Goal: Information Seeking & Learning: Find specific fact

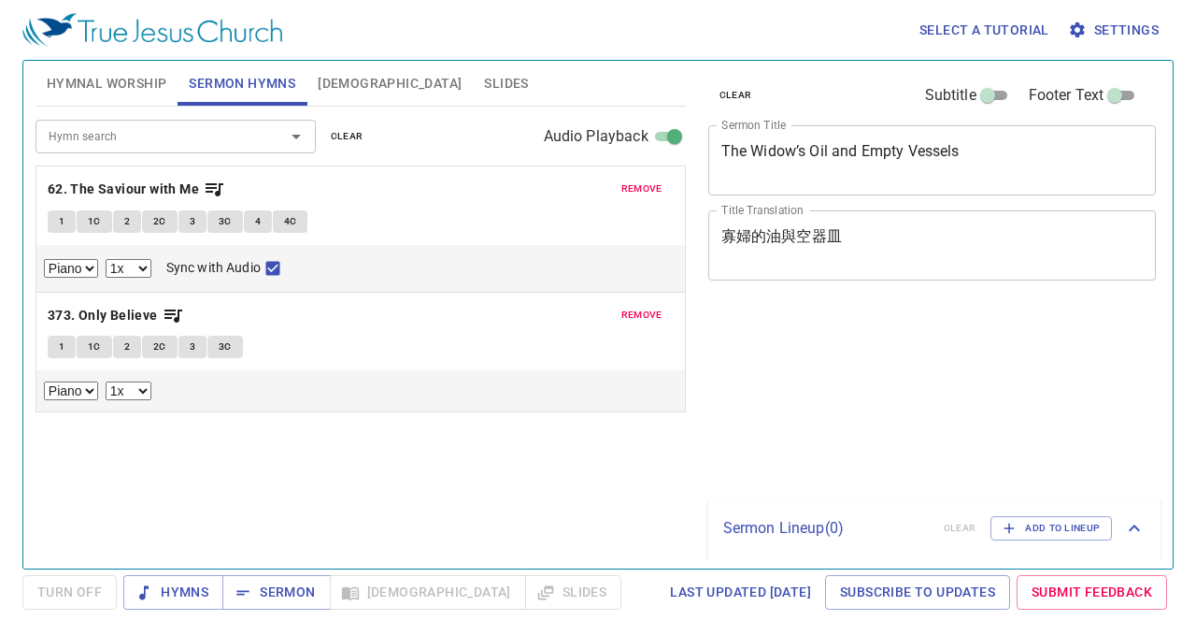
select select "1"
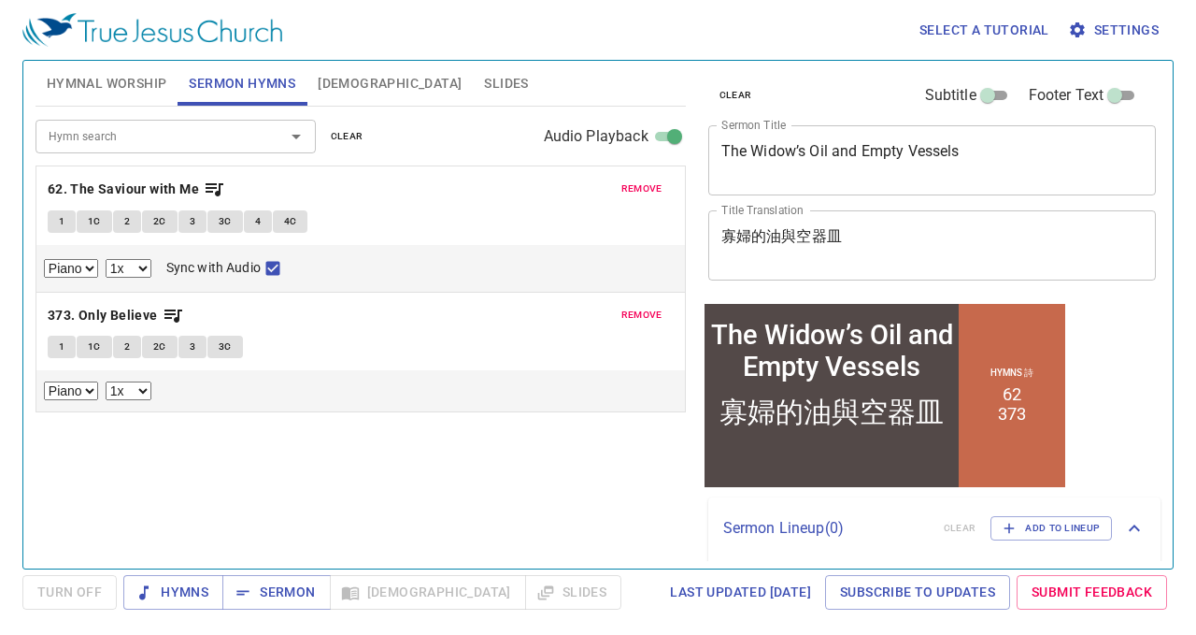
click at [132, 94] on button "Hymnal Worship" at bounding box center [107, 83] width 143 height 45
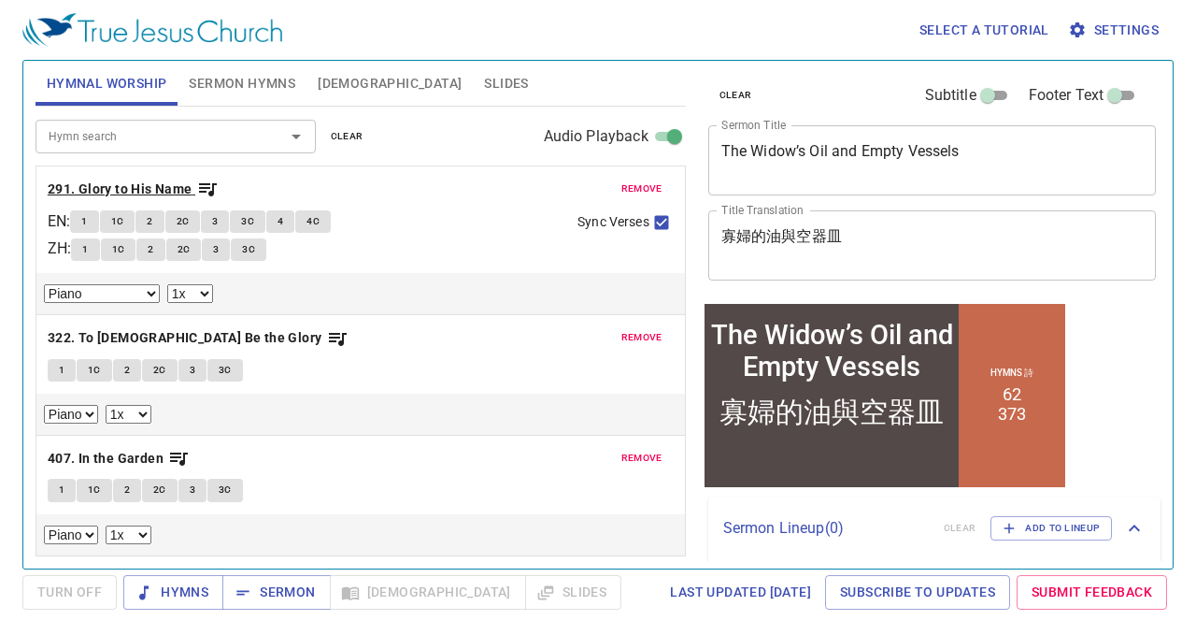
click at [155, 192] on b "291. Glory to His Name" at bounding box center [120, 189] width 145 height 23
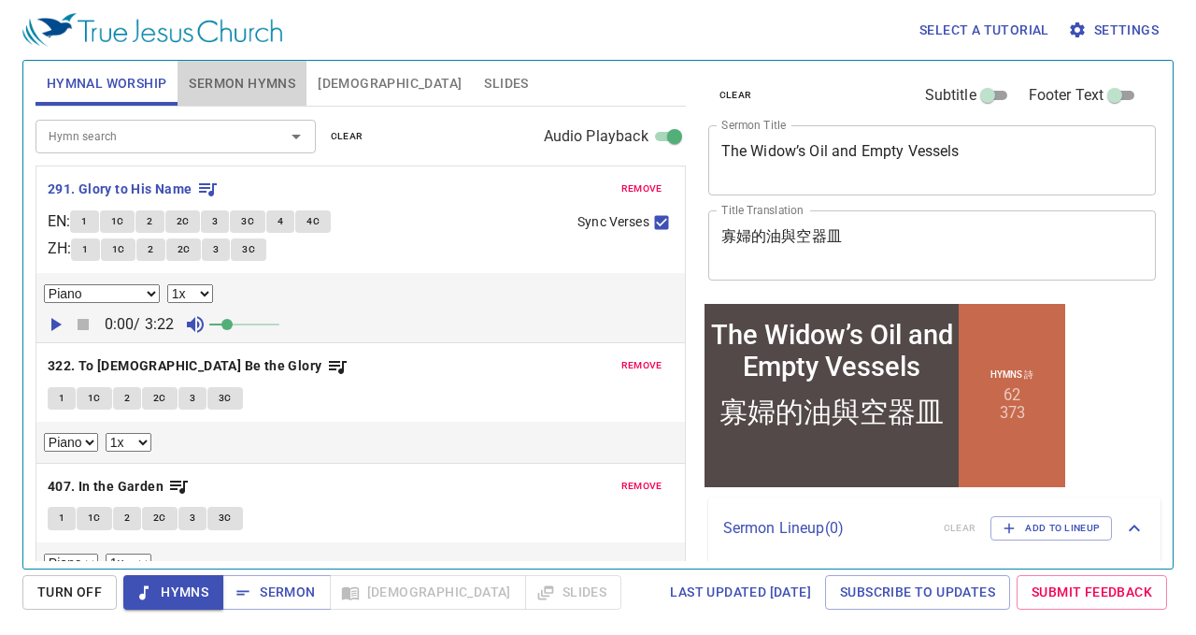
click at [250, 78] on span "Sermon Hymns" at bounding box center [242, 83] width 107 height 23
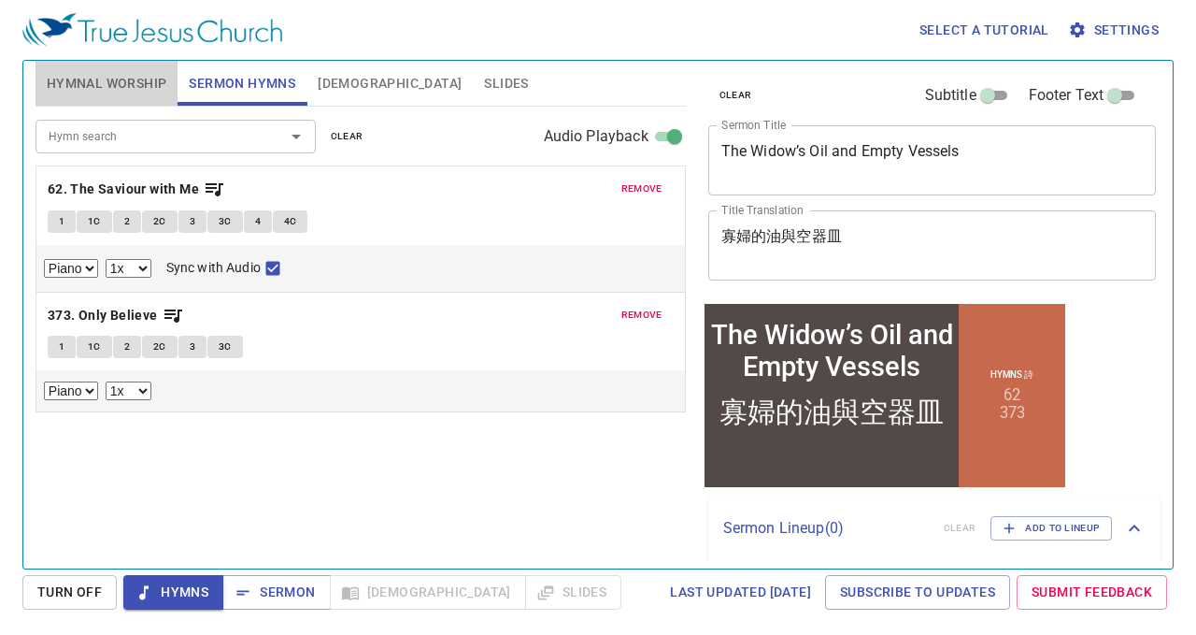
click at [123, 78] on span "Hymnal Worship" at bounding box center [107, 83] width 121 height 23
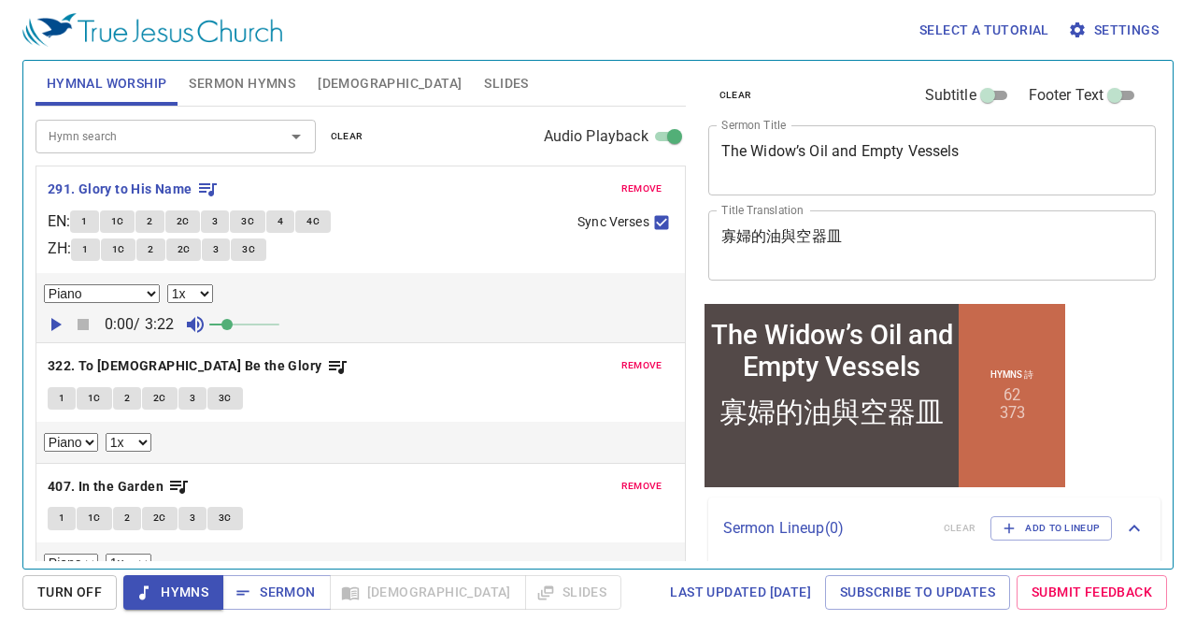
click at [422, 231] on div "1 1C 2 2C 3 3C 4 4C" at bounding box center [316, 223] width 493 height 27
click at [146, 179] on b "291. Glory to His Name" at bounding box center [120, 189] width 145 height 23
click at [87, 223] on span "1" at bounding box center [84, 221] width 6 height 17
click at [49, 326] on icon "button" at bounding box center [55, 324] width 22 height 22
click at [124, 220] on span "1C" at bounding box center [117, 221] width 13 height 17
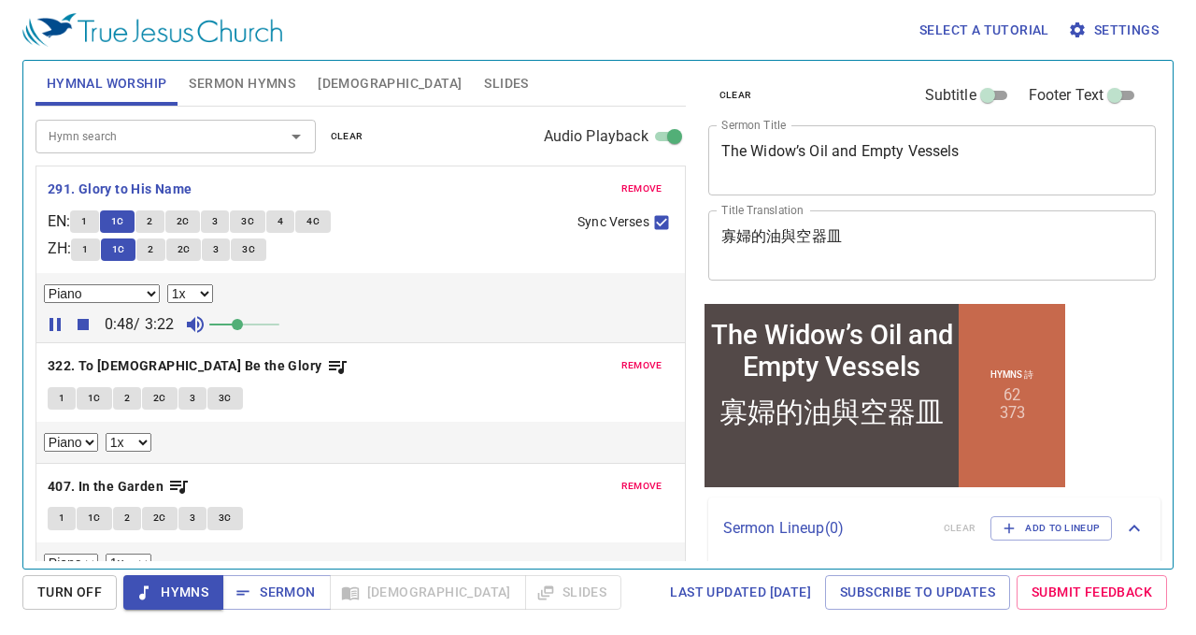
click at [239, 322] on span at bounding box center [237, 324] width 11 height 11
click at [206, 294] on select "0.6x 0.7x 0.8x 0.9x 1x 1.1x 1.2x 1.3x 1.4x 1.5x 1.7x 2x" at bounding box center [190, 293] width 46 height 19
select select "1.1"
click at [167, 284] on select "0.6x 0.7x 0.8x 0.9x 1x 1.1x 1.2x 1.3x 1.4x 1.5x 1.7x 2x" at bounding box center [190, 293] width 46 height 19
click at [152, 221] on span "2" at bounding box center [150, 221] width 6 height 17
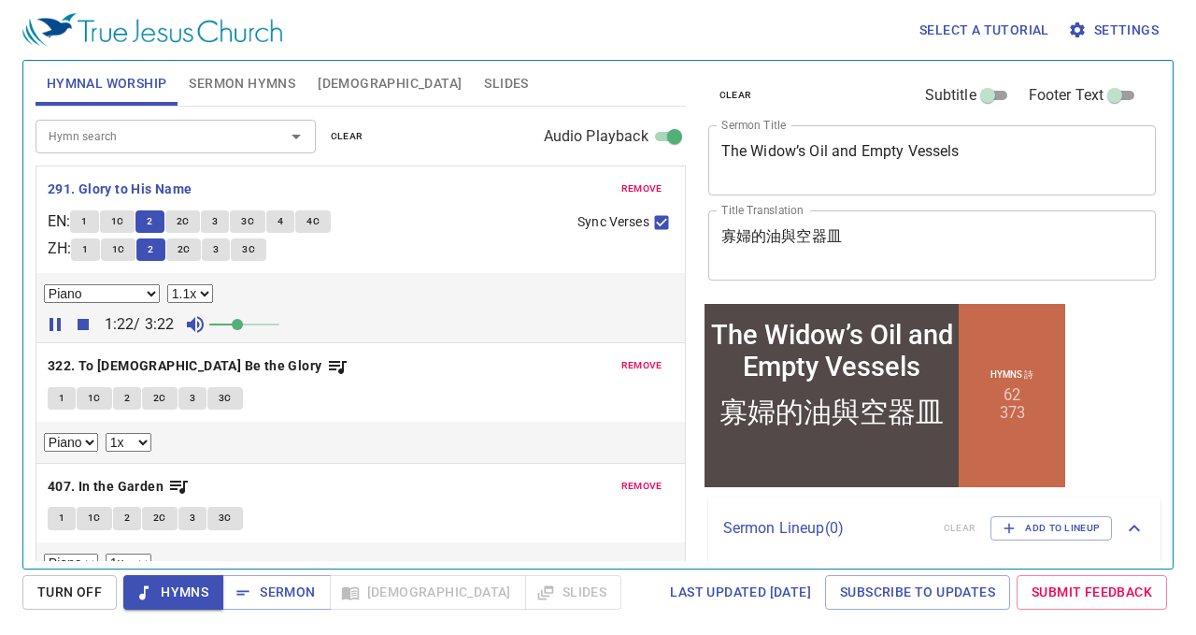
click at [190, 220] on span "2C" at bounding box center [183, 221] width 13 height 17
click at [226, 223] on button "3" at bounding box center [215, 221] width 28 height 22
click at [262, 221] on button "3C" at bounding box center [248, 221] width 36 height 22
click at [290, 221] on button "4" at bounding box center [280, 221] width 28 height 22
click at [320, 218] on span "4C" at bounding box center [313, 221] width 13 height 17
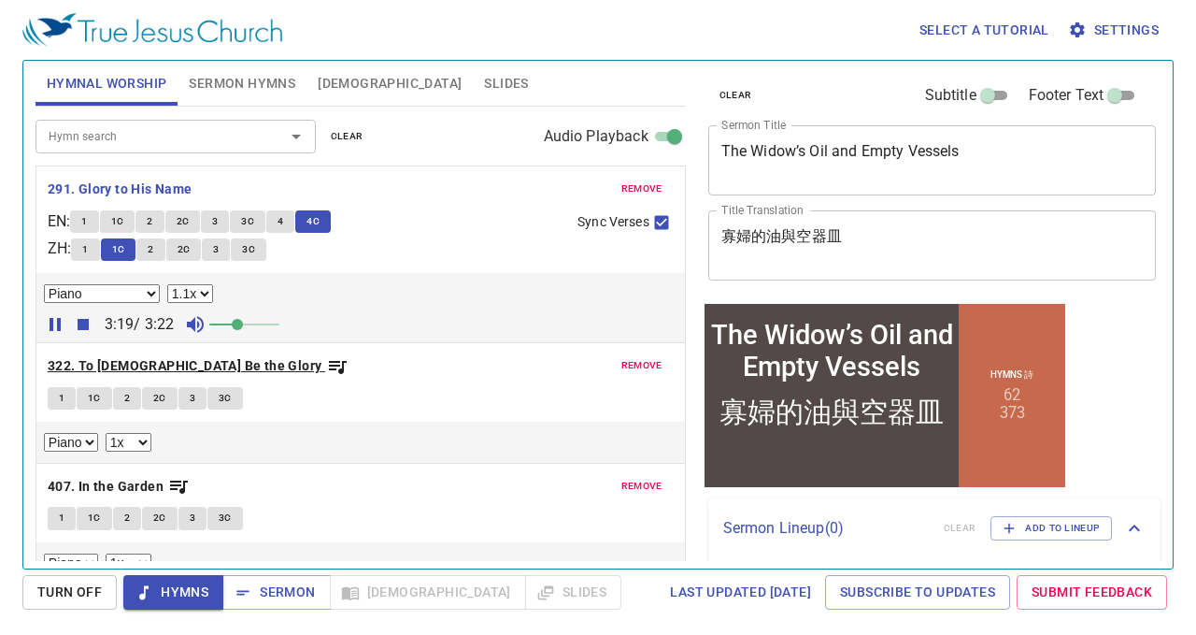
click at [161, 354] on b "322. To [DEMOGRAPHIC_DATA] Be the Glory" at bounding box center [185, 365] width 275 height 23
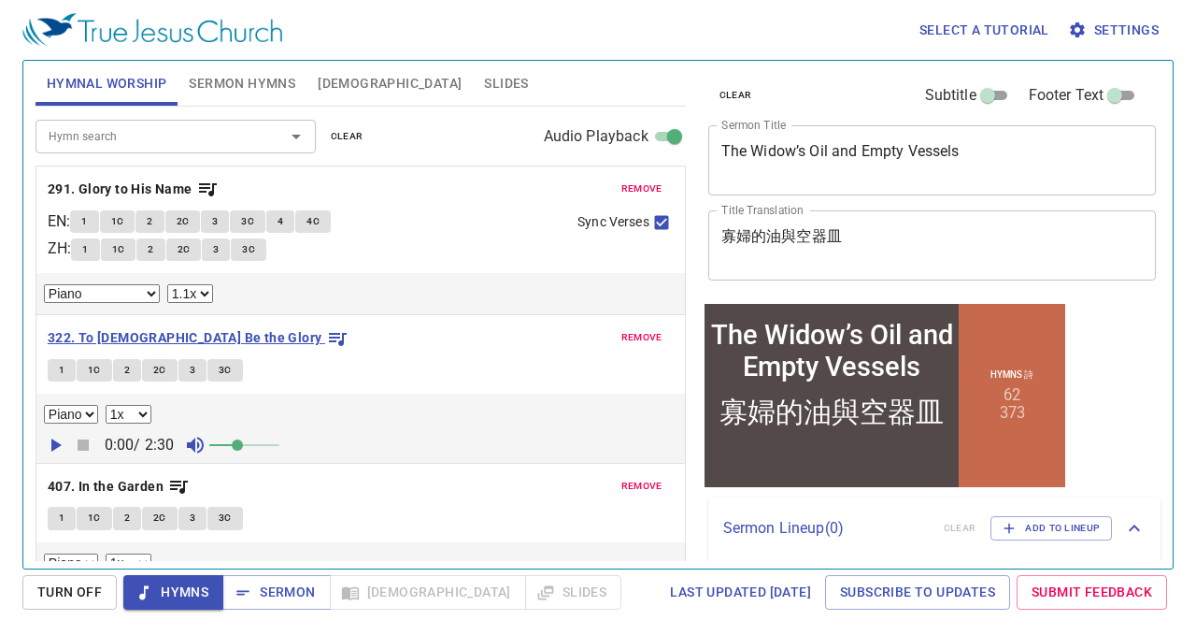
click at [147, 328] on b "322. To [DEMOGRAPHIC_DATA] Be the Glory" at bounding box center [185, 337] width 275 height 23
click at [56, 364] on button "1" at bounding box center [62, 370] width 28 height 22
click at [49, 446] on icon "button" at bounding box center [55, 445] width 22 height 22
click at [93, 368] on span "1C" at bounding box center [94, 370] width 13 height 17
click at [128, 369] on span "2" at bounding box center [127, 370] width 6 height 17
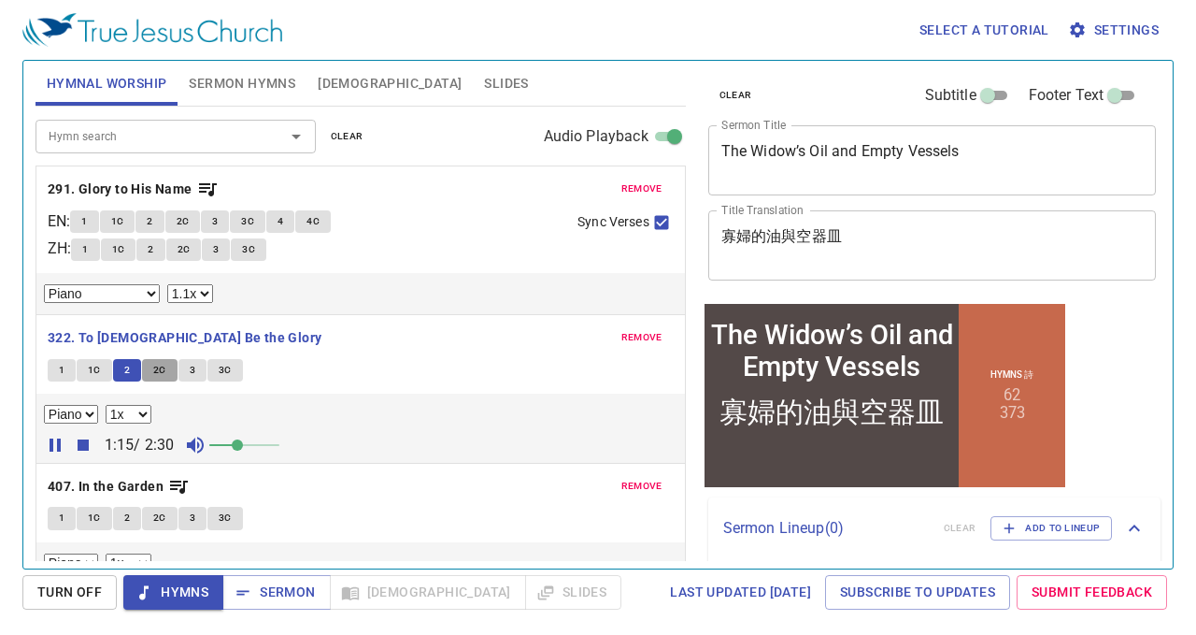
click at [161, 364] on span "2C" at bounding box center [159, 370] width 13 height 17
click at [192, 363] on span "3" at bounding box center [193, 370] width 6 height 17
click at [216, 360] on button "3C" at bounding box center [225, 370] width 36 height 22
click at [135, 479] on b "407. In the Garden" at bounding box center [106, 486] width 116 height 23
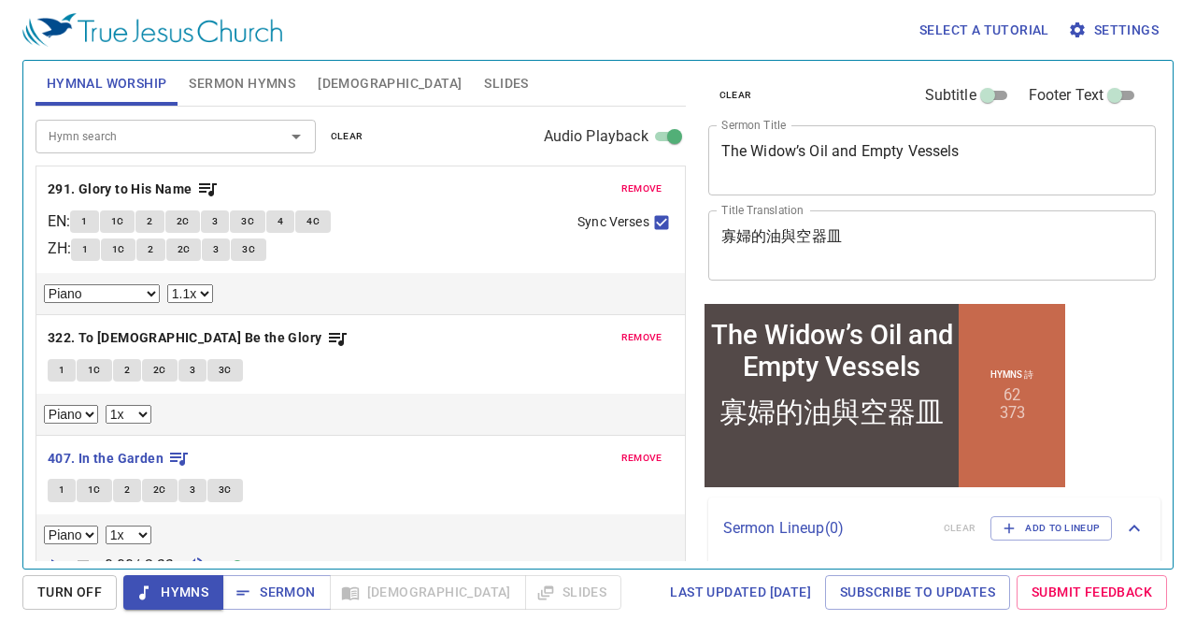
click at [56, 485] on button "1" at bounding box center [62, 490] width 28 height 22
click at [52, 554] on icon "button" at bounding box center [55, 565] width 22 height 22
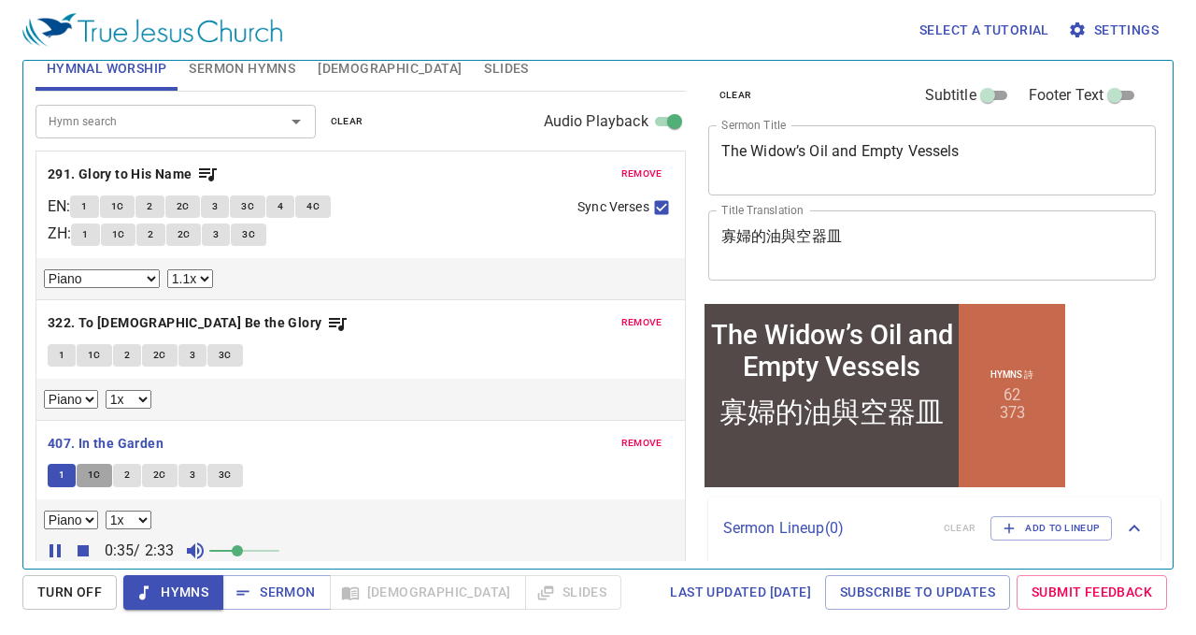
click at [94, 469] on span "1C" at bounding box center [94, 474] width 13 height 17
click at [125, 466] on span "2" at bounding box center [127, 474] width 6 height 17
click at [154, 468] on span "2C" at bounding box center [159, 474] width 13 height 17
click at [190, 466] on span "3" at bounding box center [193, 474] width 6 height 17
click at [223, 478] on span "3C" at bounding box center [225, 474] width 13 height 17
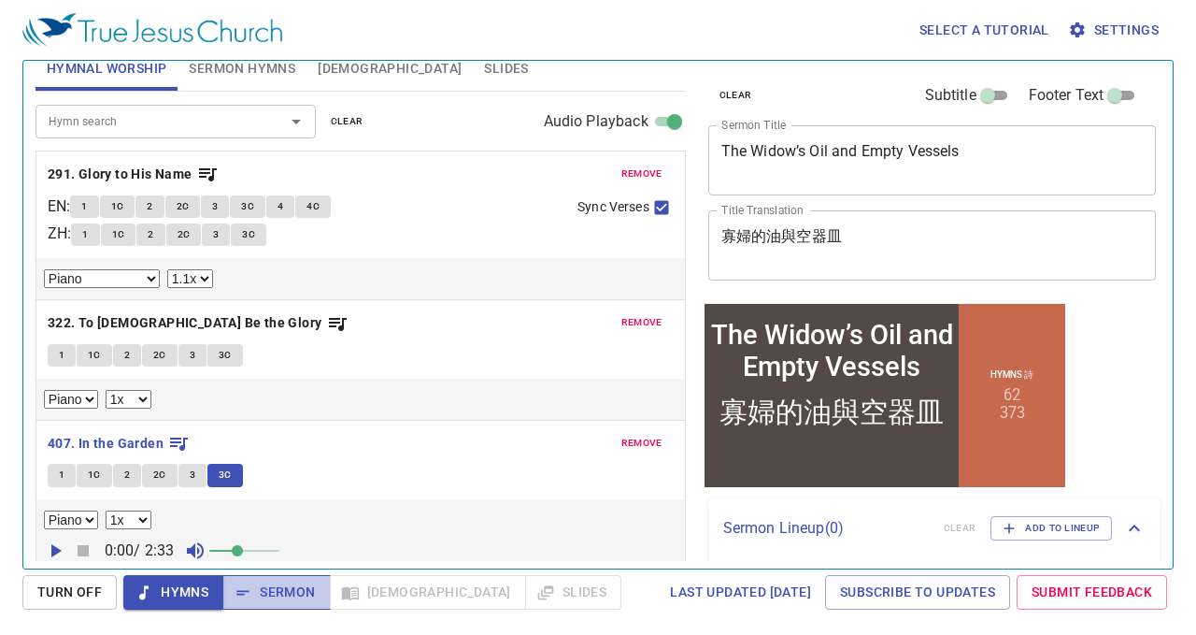
click at [264, 584] on span "Sermon" at bounding box center [276, 591] width 78 height 23
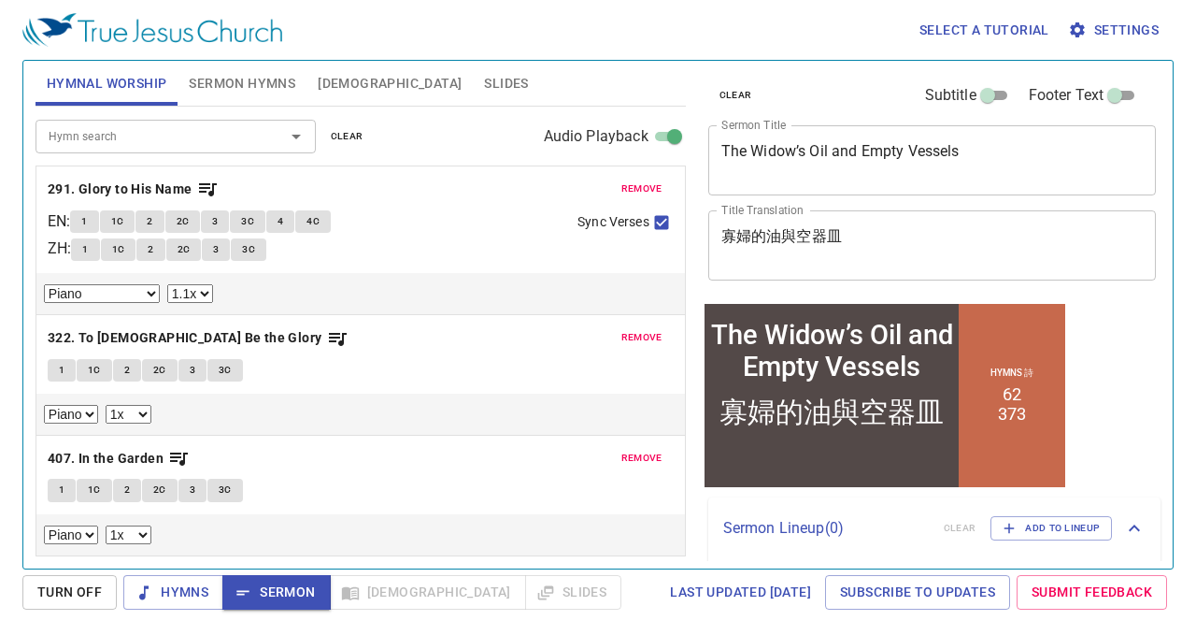
click at [280, 81] on span "Sermon Hymns" at bounding box center [242, 83] width 107 height 23
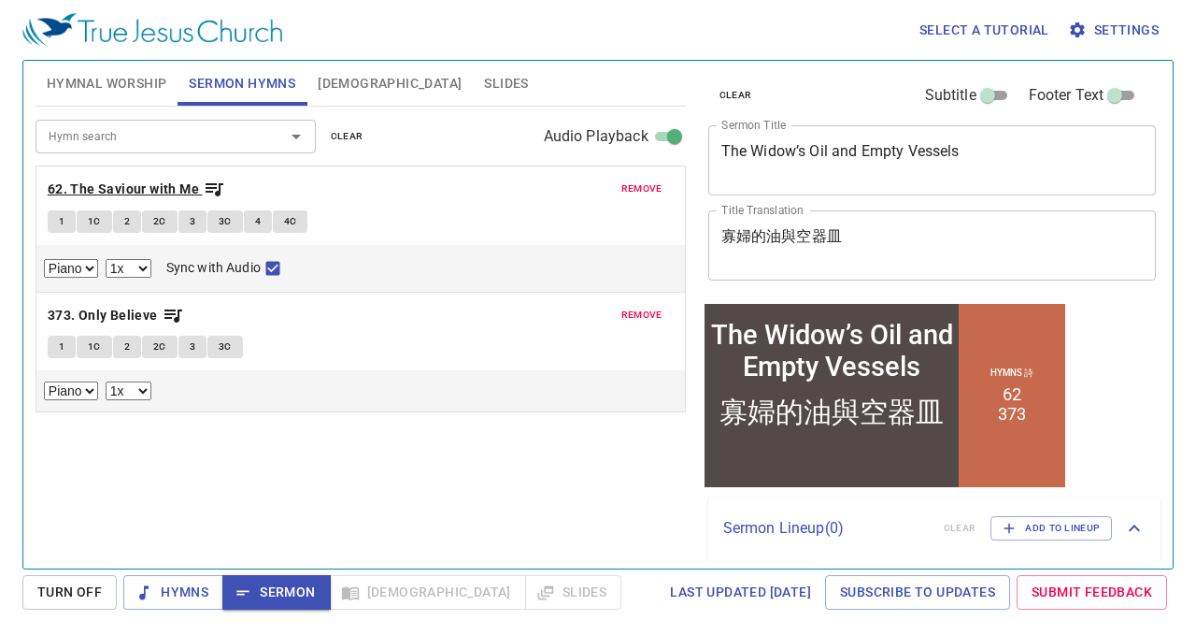
click at [153, 184] on b "62. The Saviour with Me" at bounding box center [123, 189] width 151 height 23
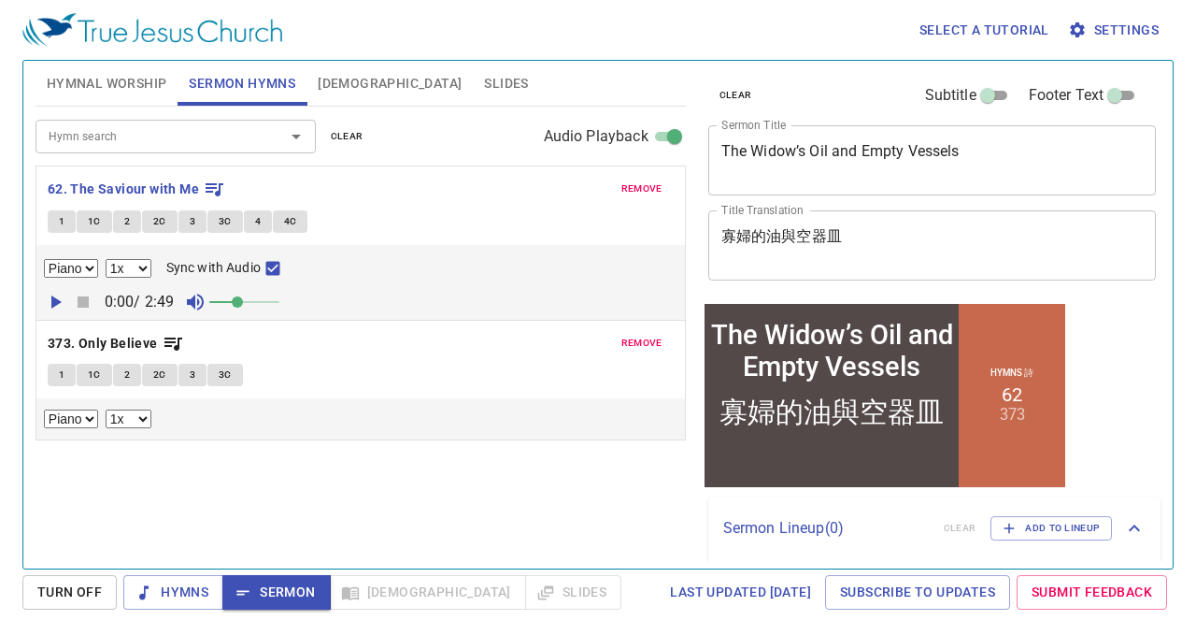
click at [67, 220] on button "1" at bounding box center [62, 221] width 28 height 22
checkbox input "false"
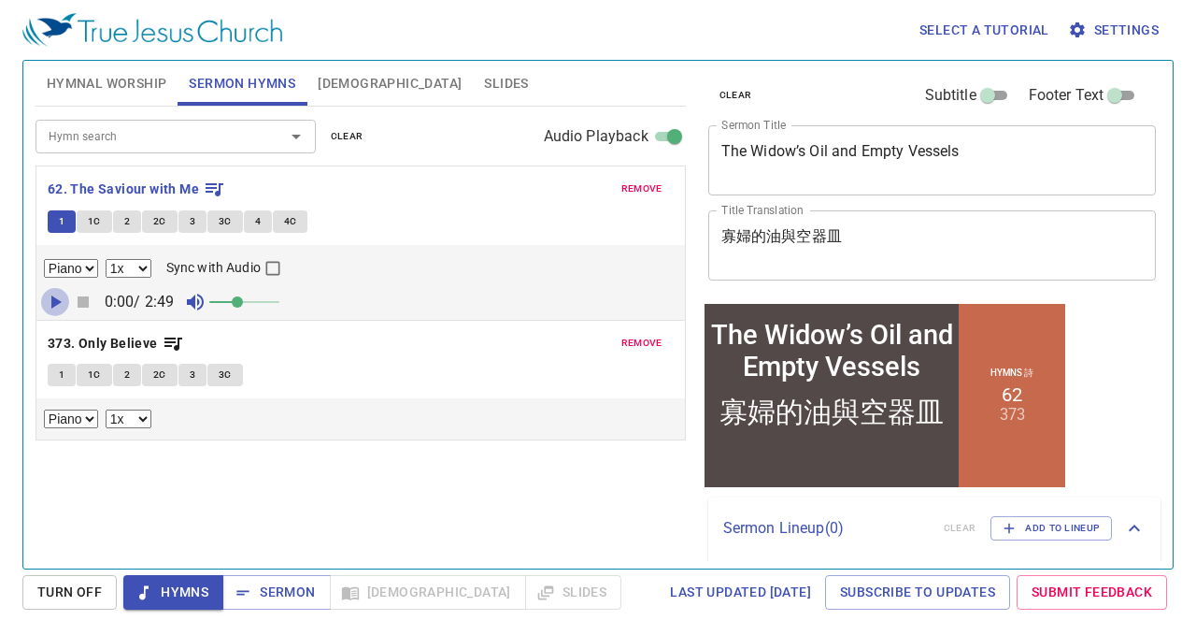
click at [51, 305] on icon "button" at bounding box center [56, 301] width 10 height 13
click at [98, 222] on span "1C" at bounding box center [94, 221] width 13 height 17
click at [124, 221] on span "2" at bounding box center [127, 221] width 6 height 17
click at [162, 216] on span "2C" at bounding box center [159, 221] width 13 height 17
click at [191, 221] on span "3" at bounding box center [193, 221] width 6 height 17
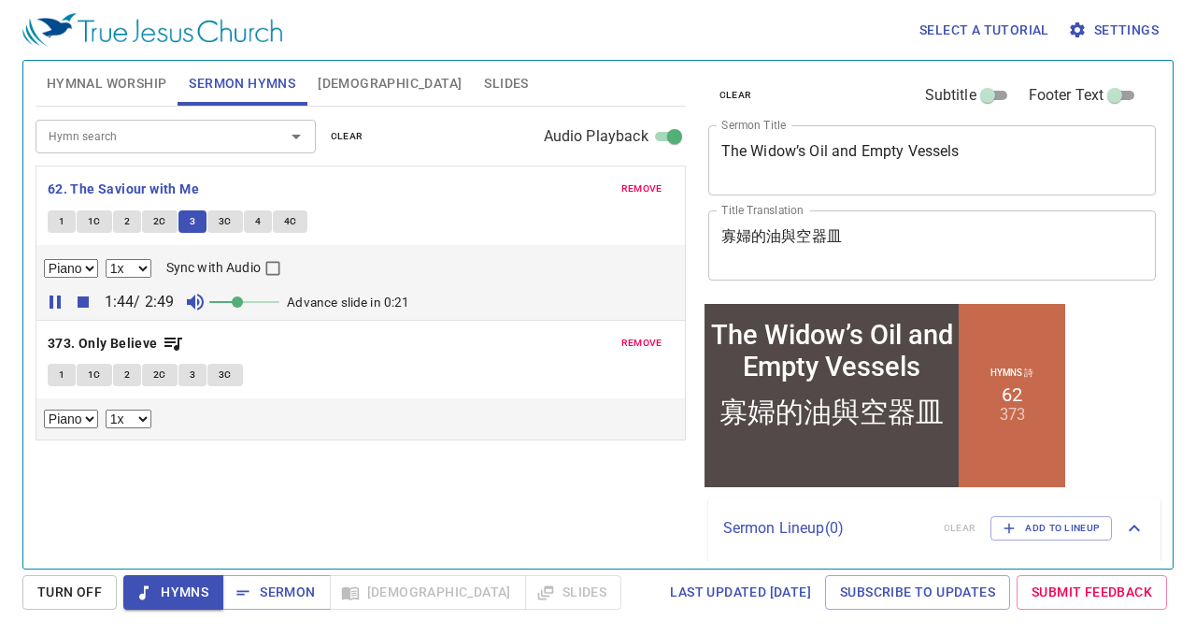
click at [226, 225] on span "3C" at bounding box center [225, 221] width 13 height 17
click at [255, 226] on span "4" at bounding box center [258, 221] width 6 height 17
click at [288, 227] on span "4C" at bounding box center [290, 221] width 13 height 17
click at [296, 587] on span "Sermon" at bounding box center [276, 591] width 78 height 23
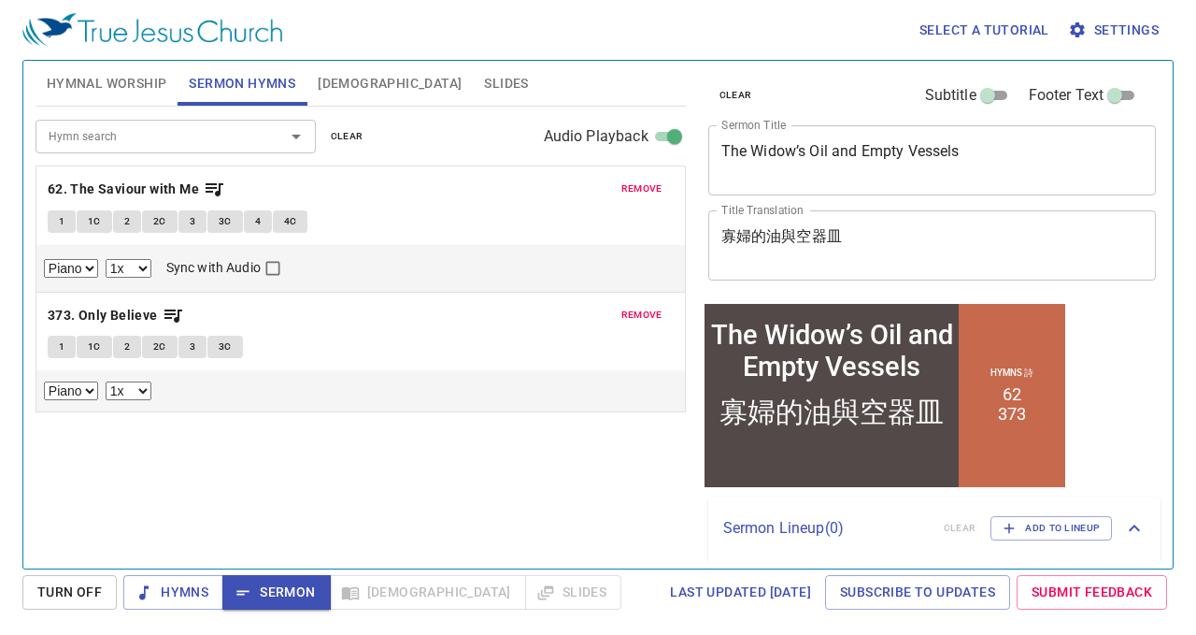
click at [345, 86] on span "[DEMOGRAPHIC_DATA]" at bounding box center [390, 83] width 144 height 23
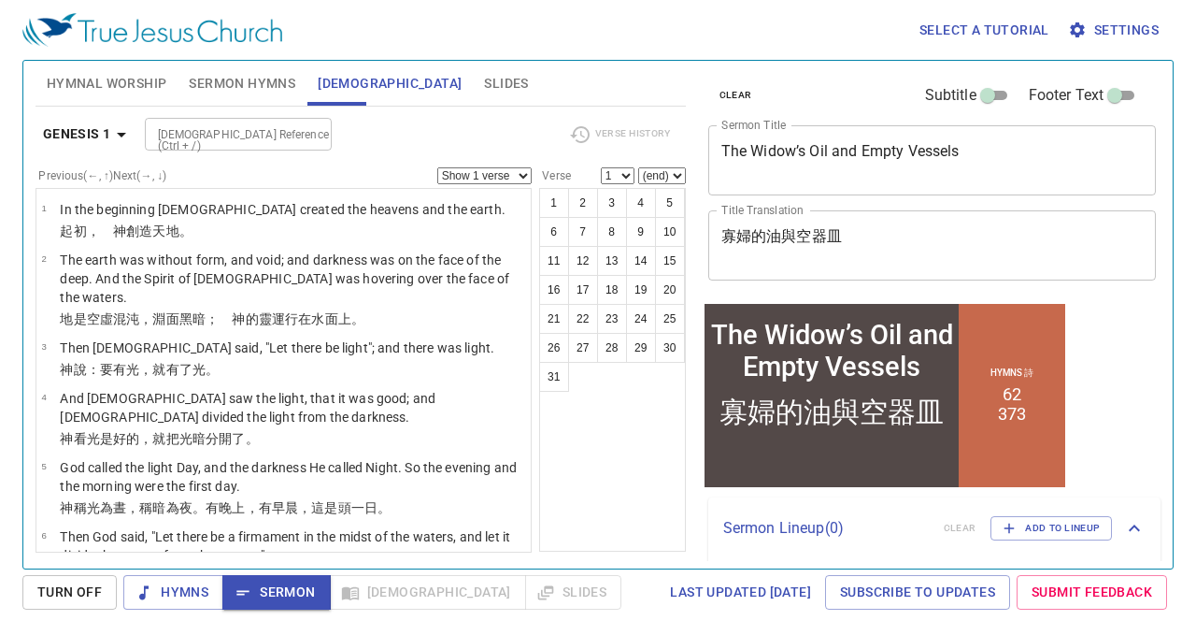
click at [228, 128] on input "[DEMOGRAPHIC_DATA] Reference (Ctrl + /)" at bounding box center [222, 133] width 145 height 21
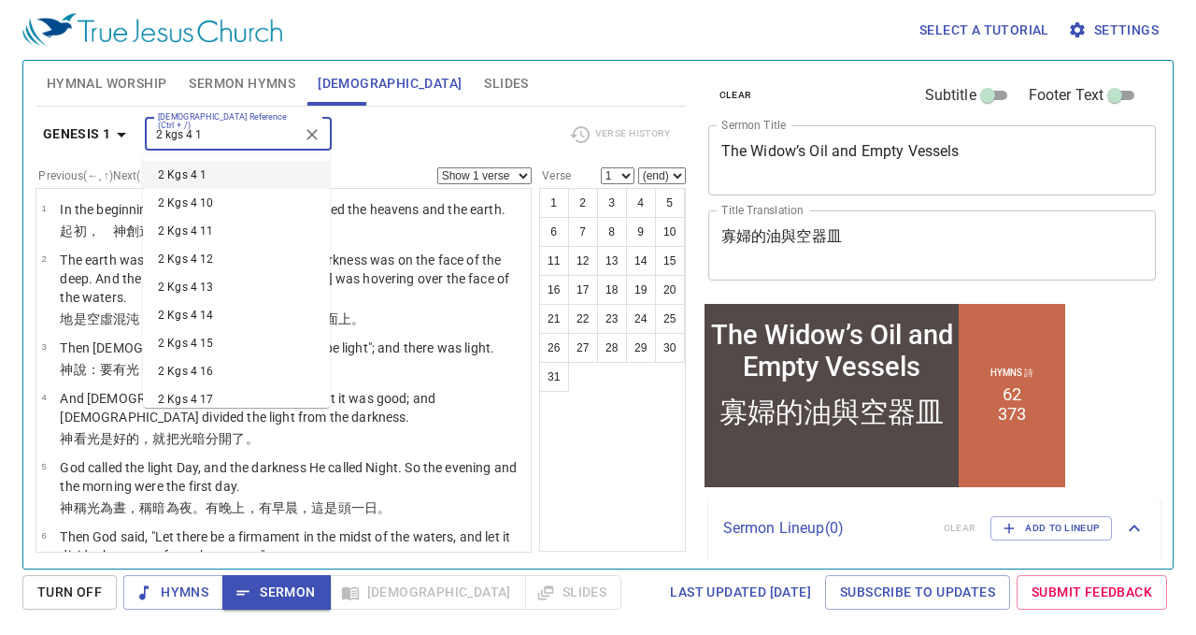
type input "2 kgs 4 1"
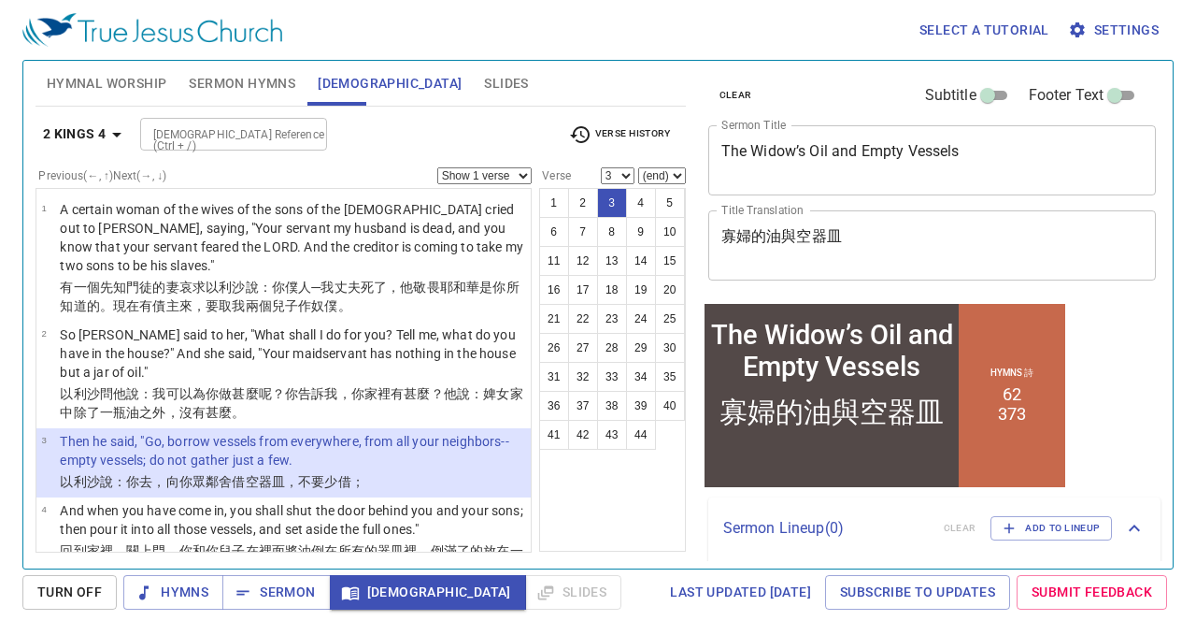
select select "4"
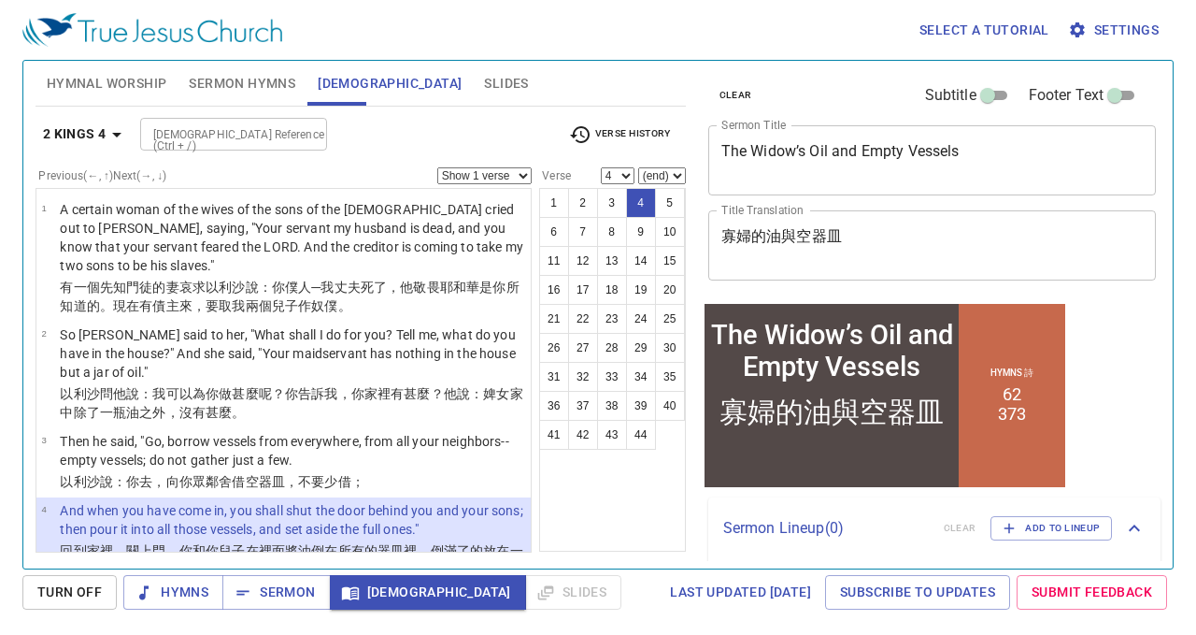
scroll to position [170, 0]
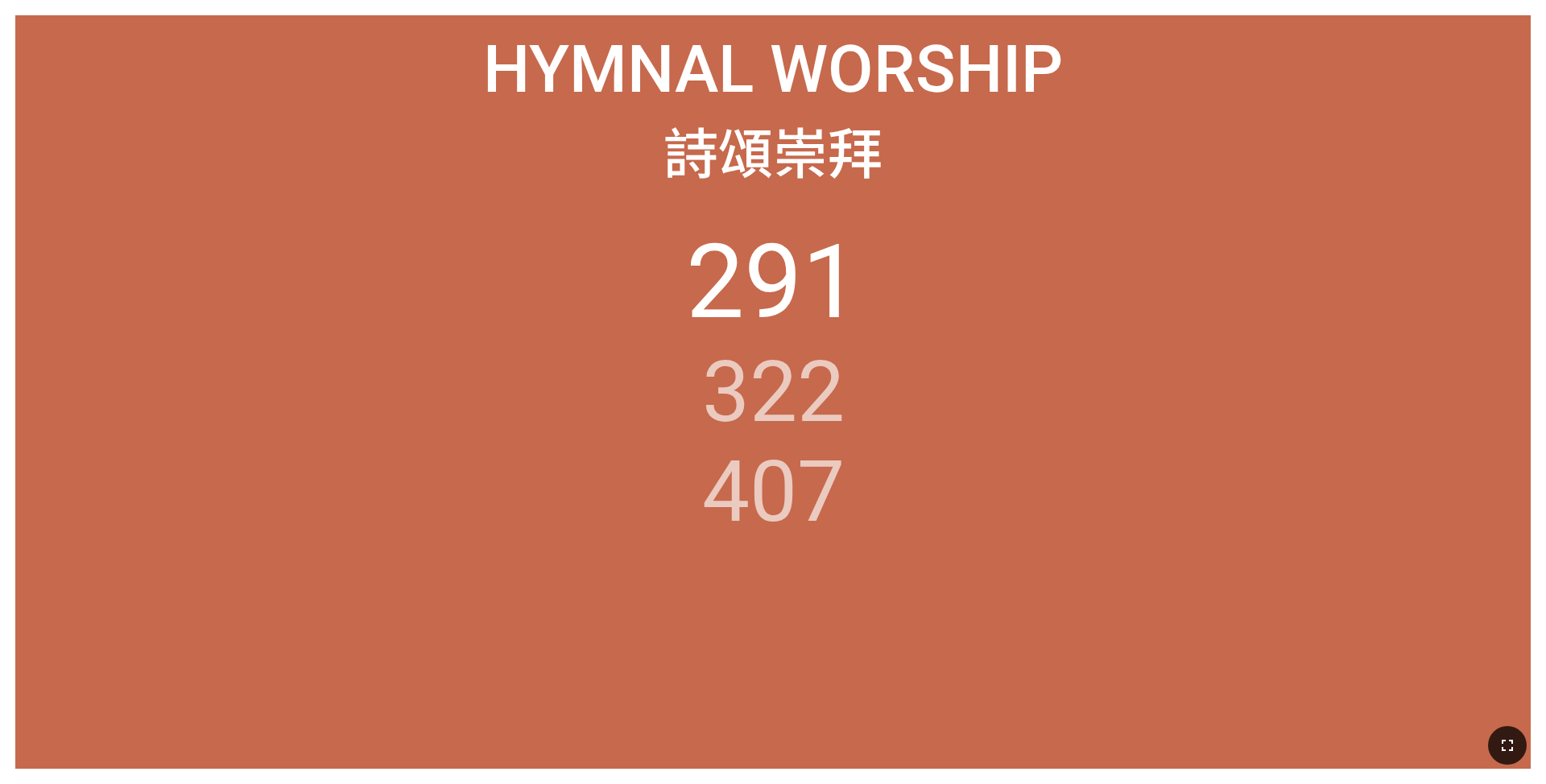
click at [645, 515] on icon "button" at bounding box center [1507, 745] width 19 height 19
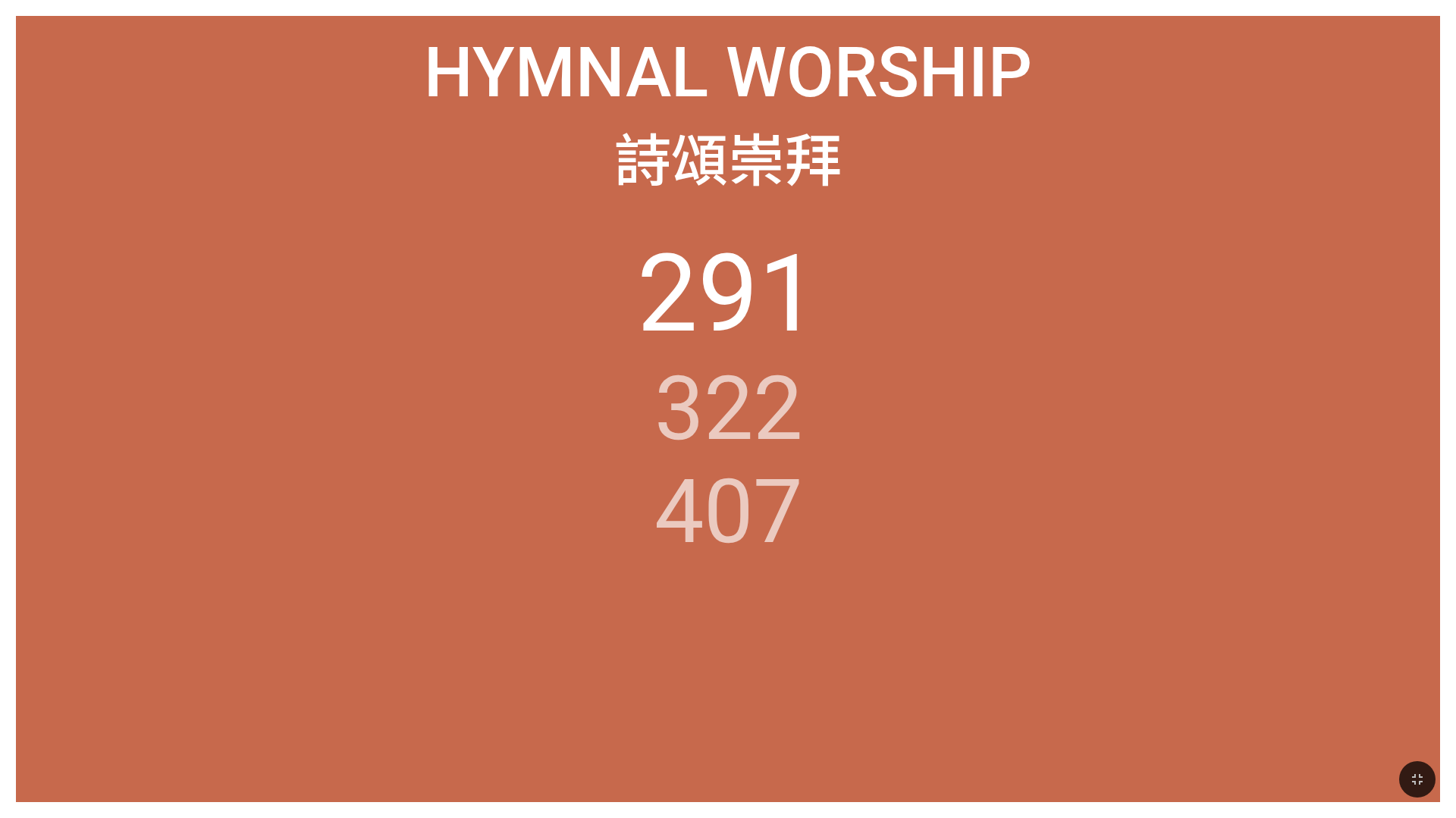
drag, startPoint x: 1411, startPoint y: 771, endPoint x: 1411, endPoint y: 727, distance: 44.0
click at [608, 485] on icon "button" at bounding box center [1418, 780] width 18 height 18
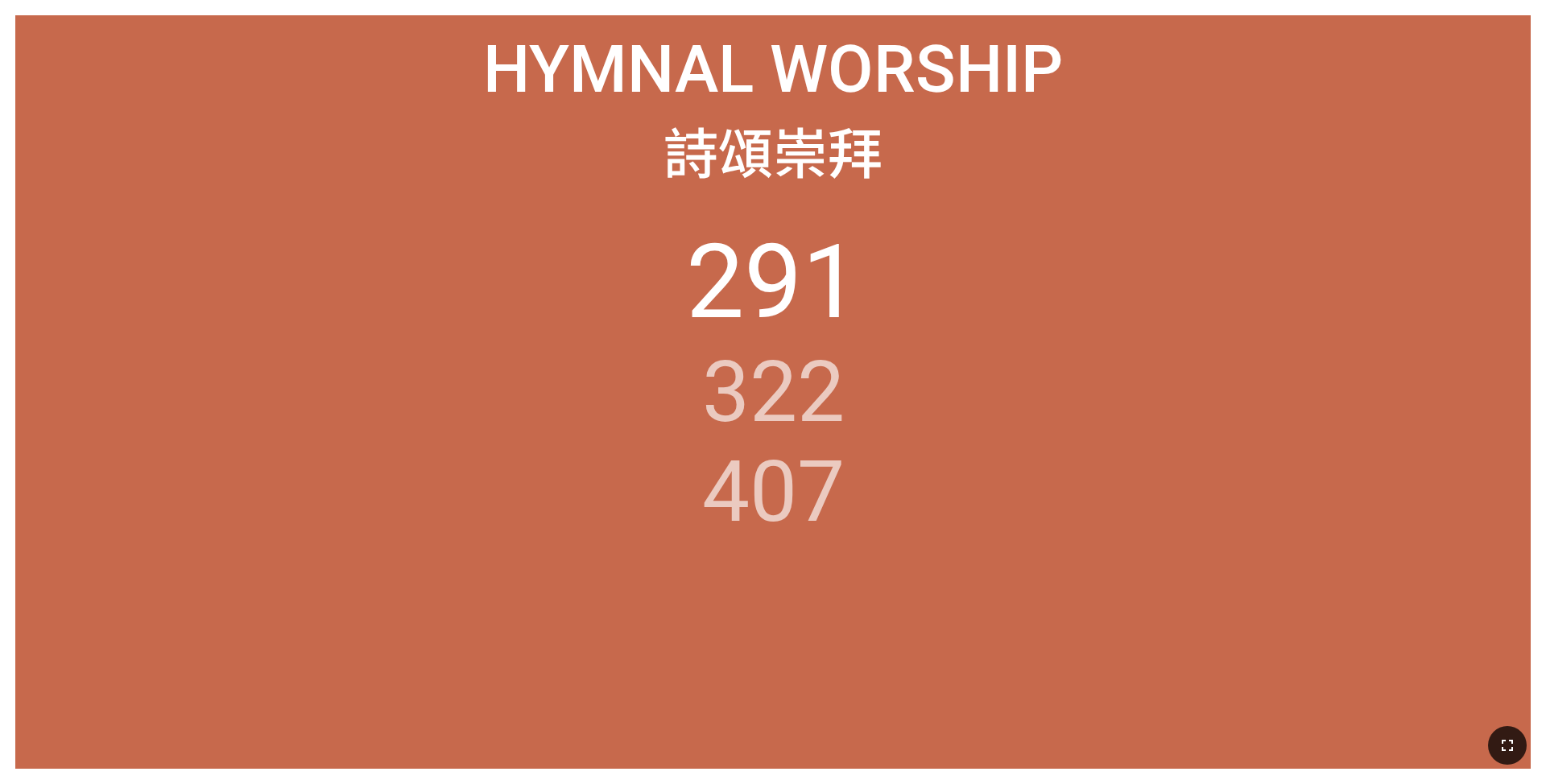
click at [645, 515] on icon "button" at bounding box center [1507, 745] width 19 height 19
click at [645, 515] on icon "button" at bounding box center [1507, 745] width 11 height 11
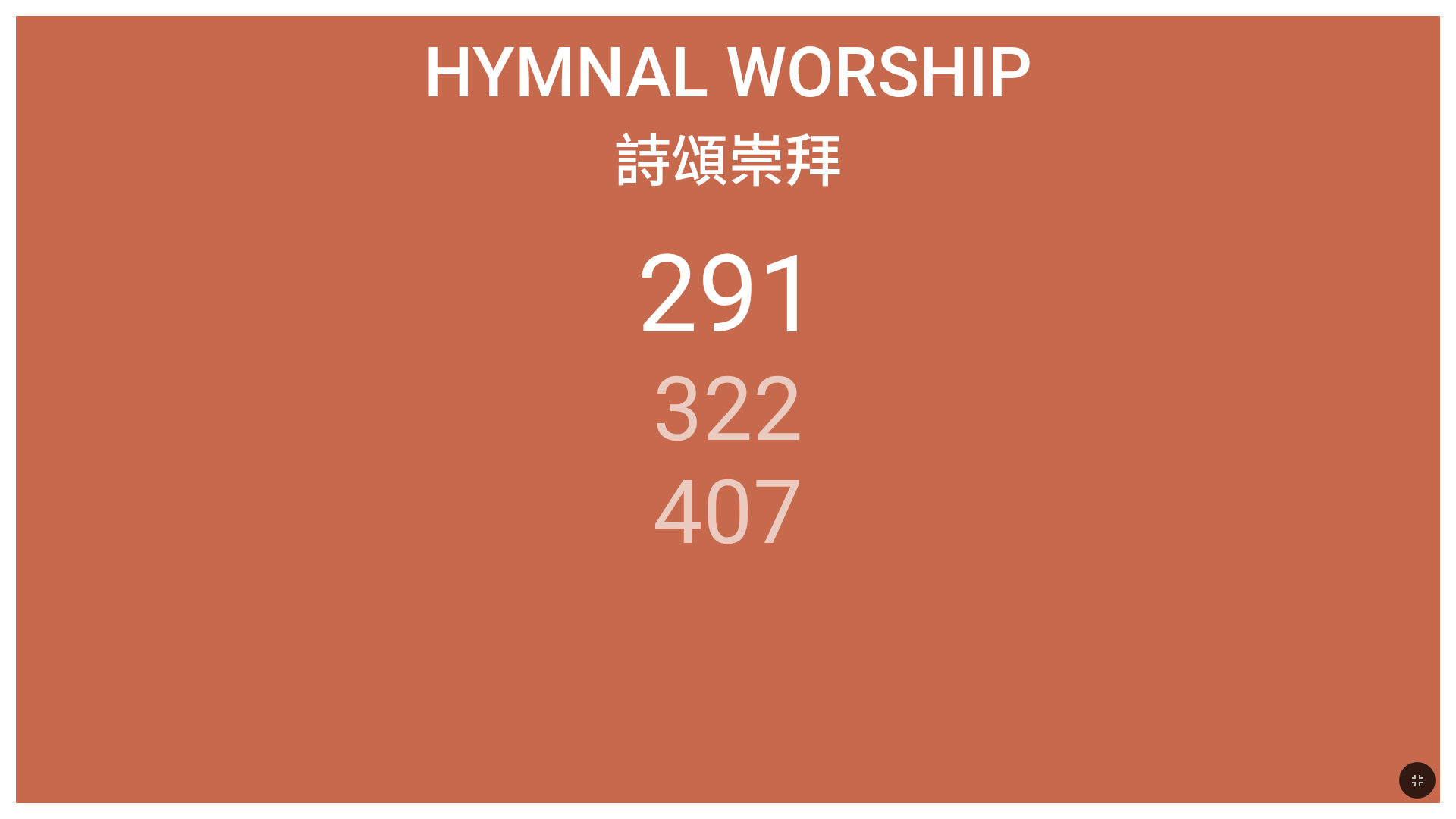
drag, startPoint x: 1419, startPoint y: 769, endPoint x: 1419, endPoint y: 725, distance: 44.0
click at [608, 485] on button "button" at bounding box center [1417, 780] width 37 height 37
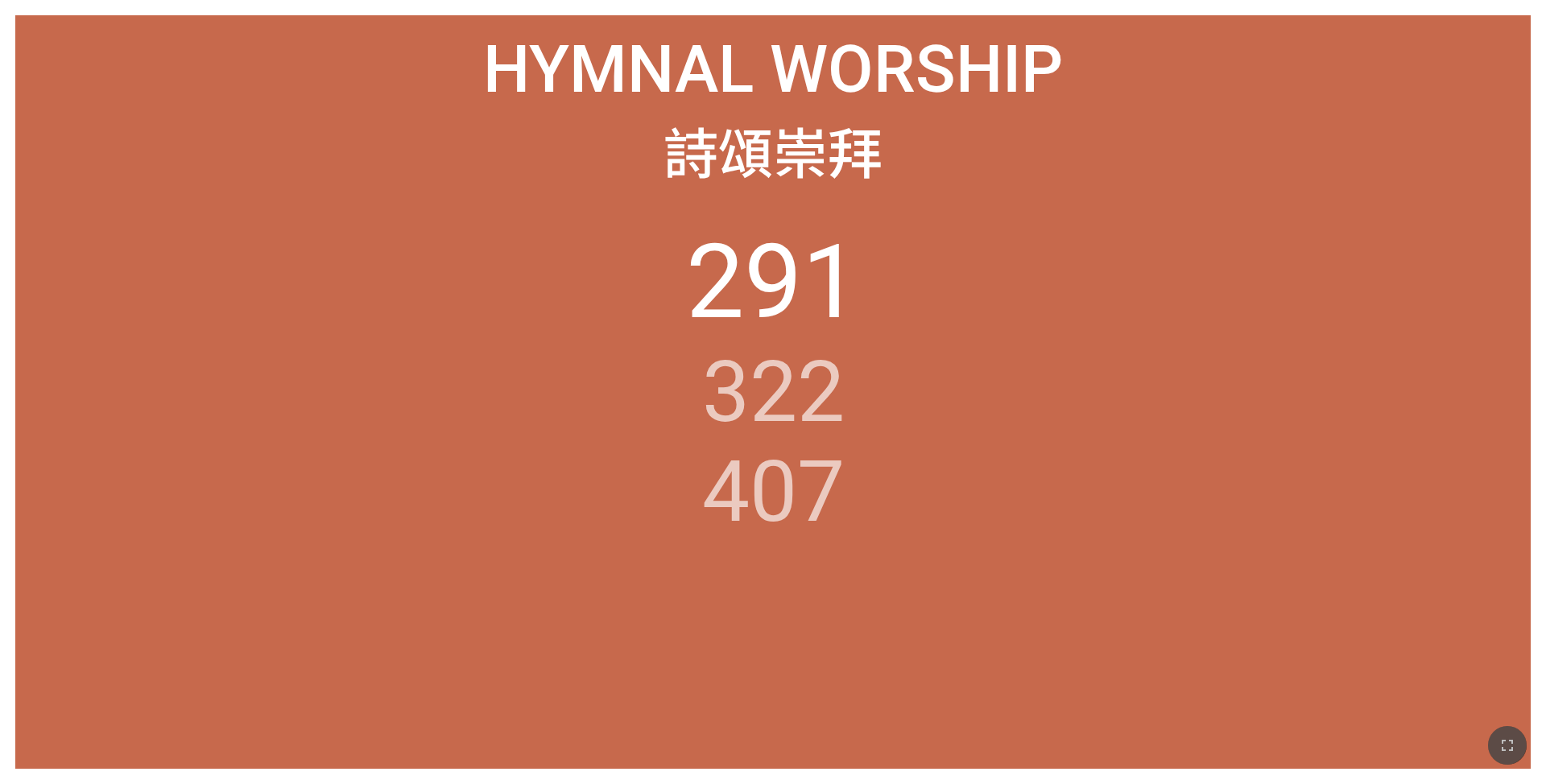
click at [645, 515] on icon "button" at bounding box center [1507, 745] width 19 height 19
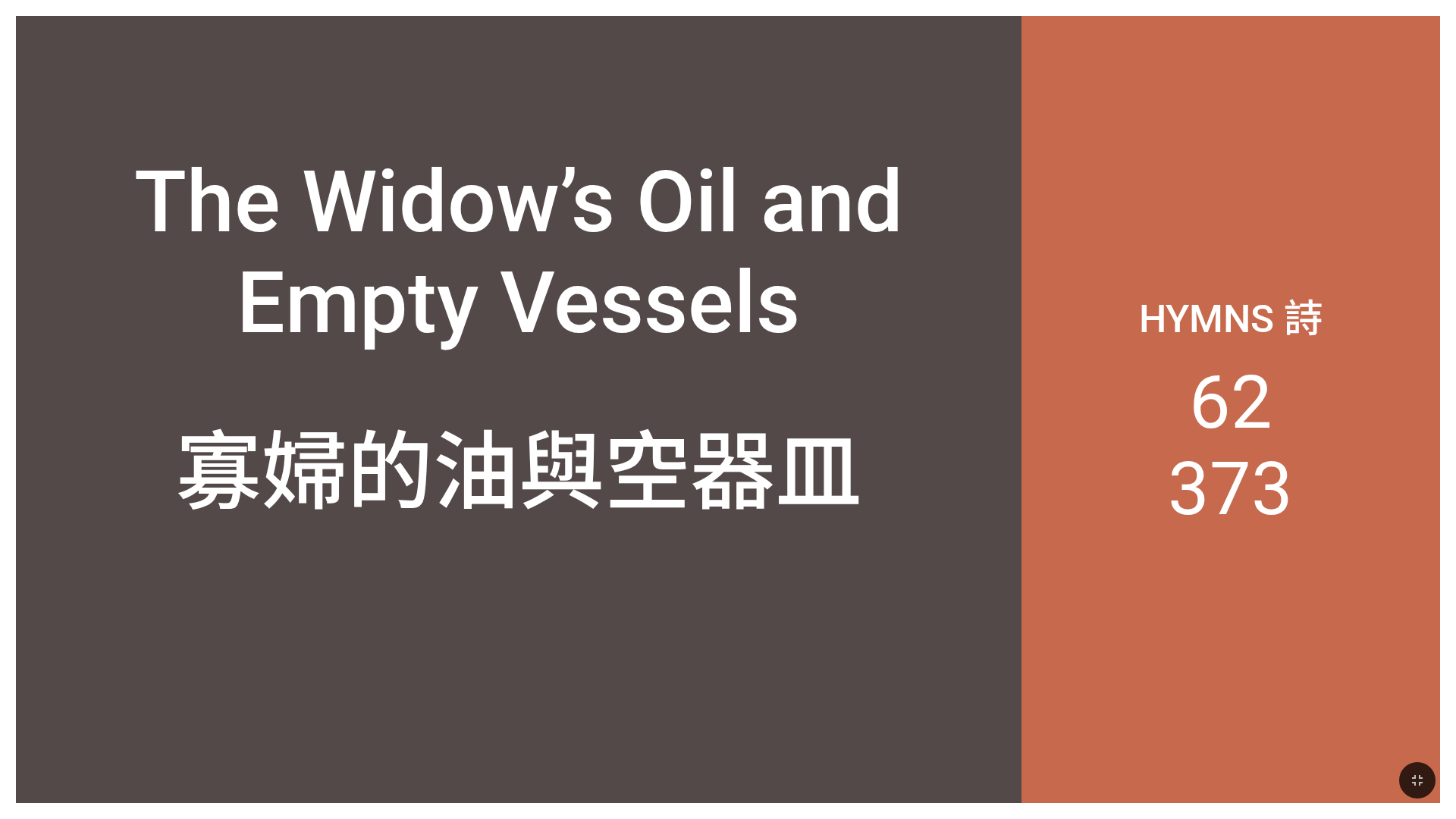
click at [608, 485] on icon "button" at bounding box center [1418, 780] width 18 height 18
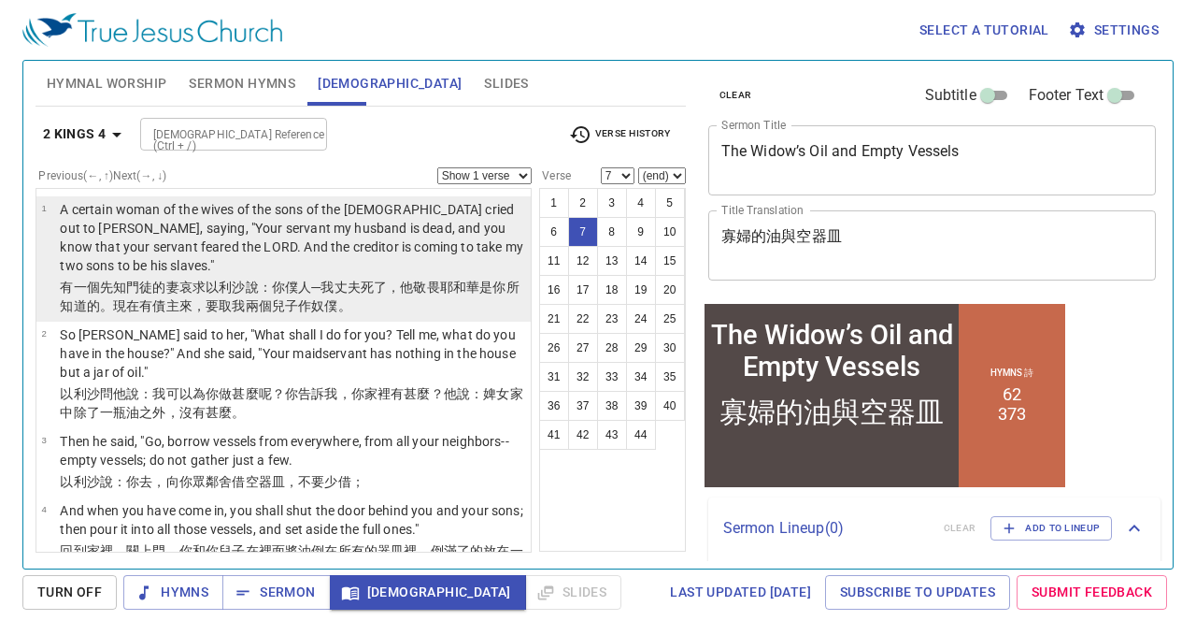
click at [344, 246] on p "A certain woman of the wives of the sons of the prophets cried out to Elisha, s…" at bounding box center [292, 237] width 465 height 75
select select "1"
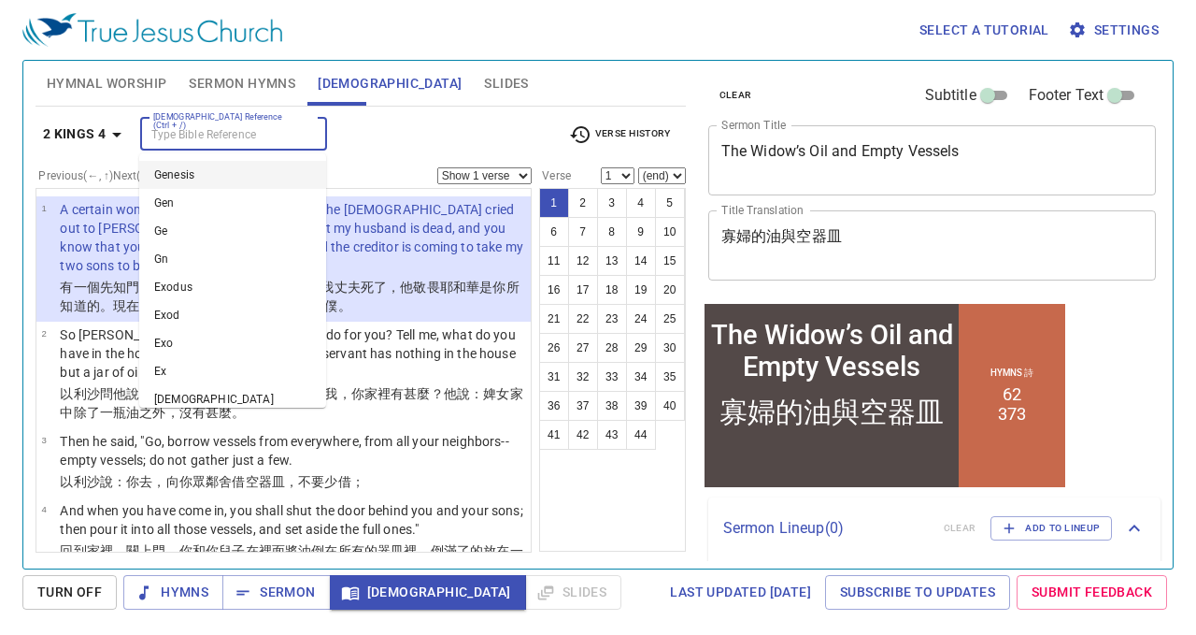
click at [260, 132] on input "[DEMOGRAPHIC_DATA] Reference (Ctrl + /)" at bounding box center [218, 133] width 145 height 21
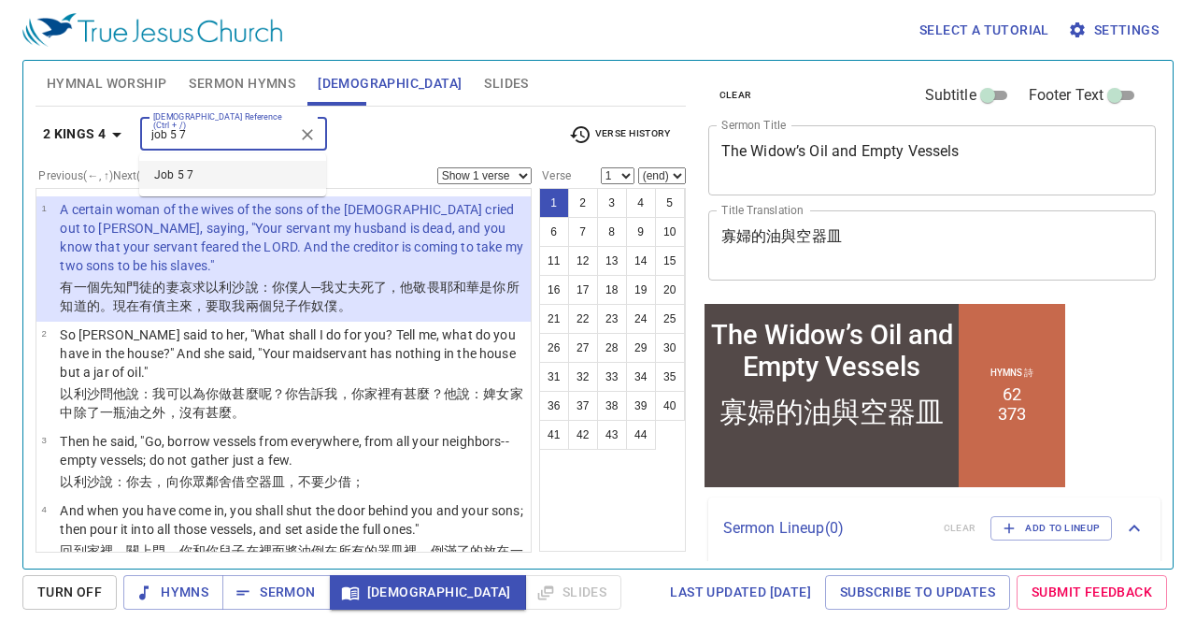
type input "job 5 7"
select select "7"
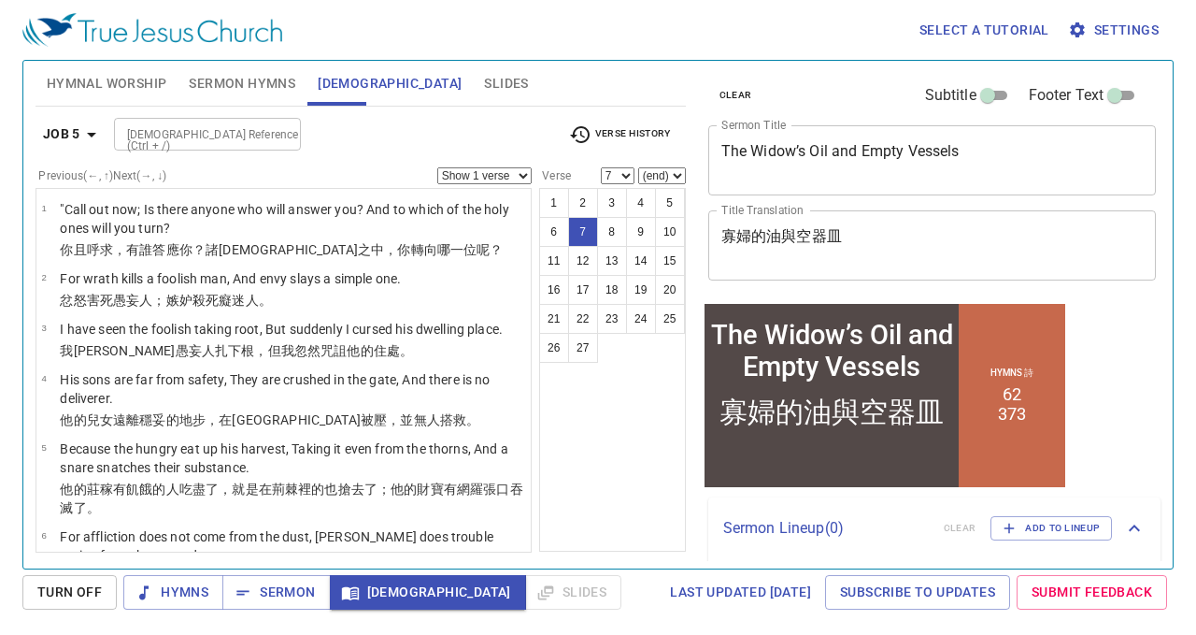
scroll to position [247, 0]
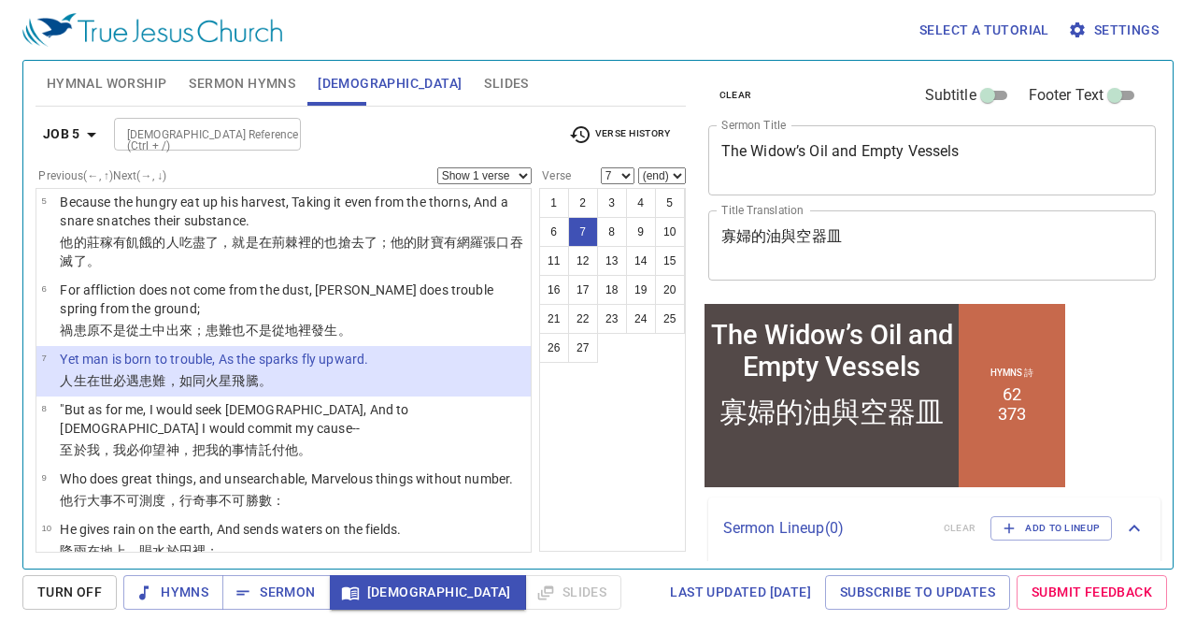
click at [260, 132] on input "[DEMOGRAPHIC_DATA] Reference (Ctrl + /)" at bounding box center [192, 133] width 145 height 21
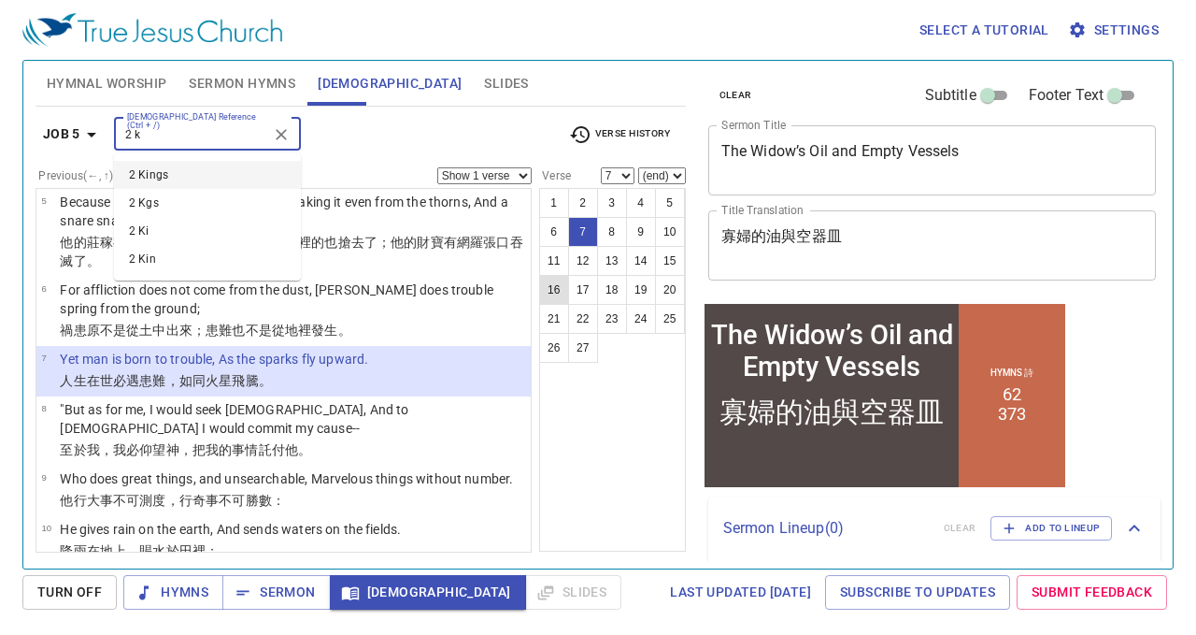
type input "2 ki"
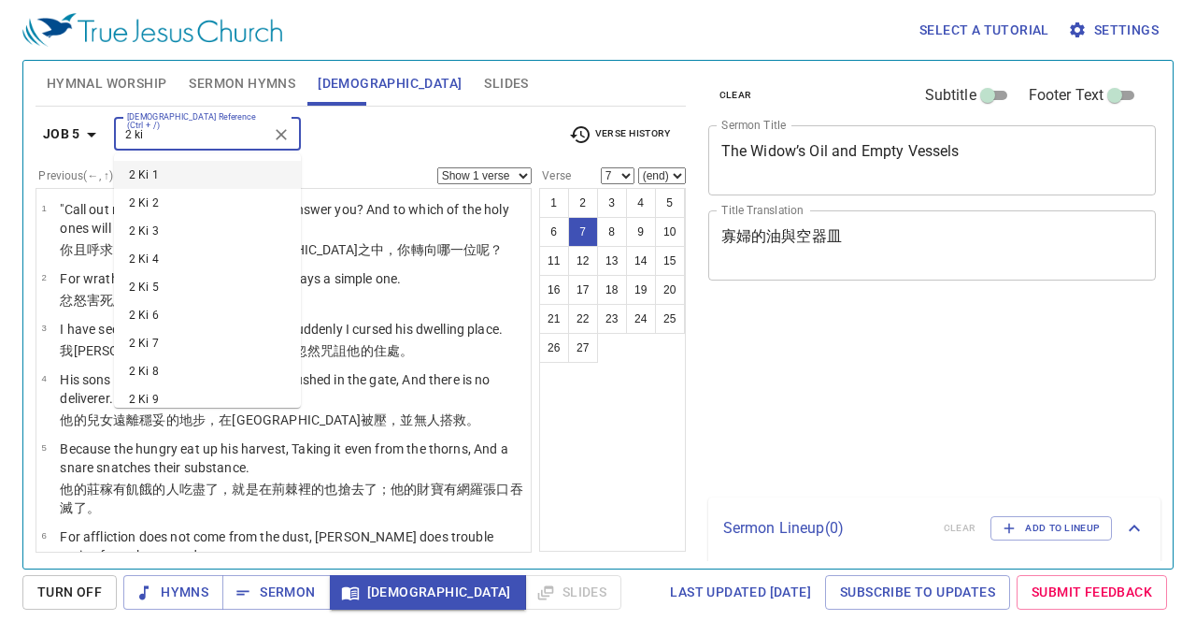
select select "7"
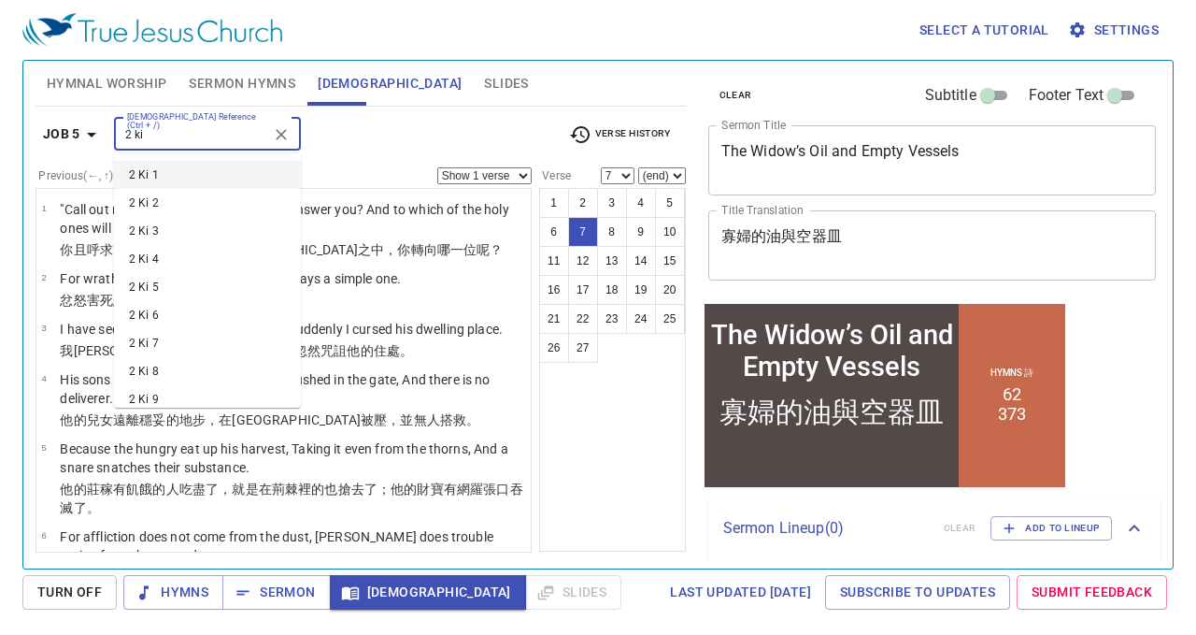
scroll to position [247, 0]
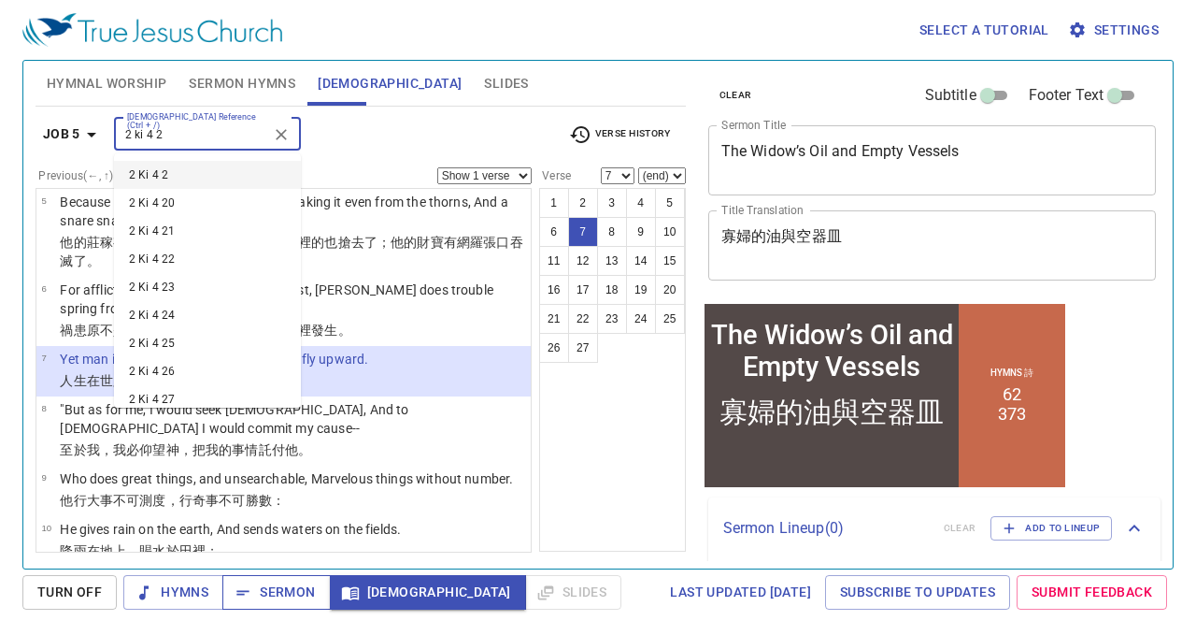
type input "2 ki 4 2"
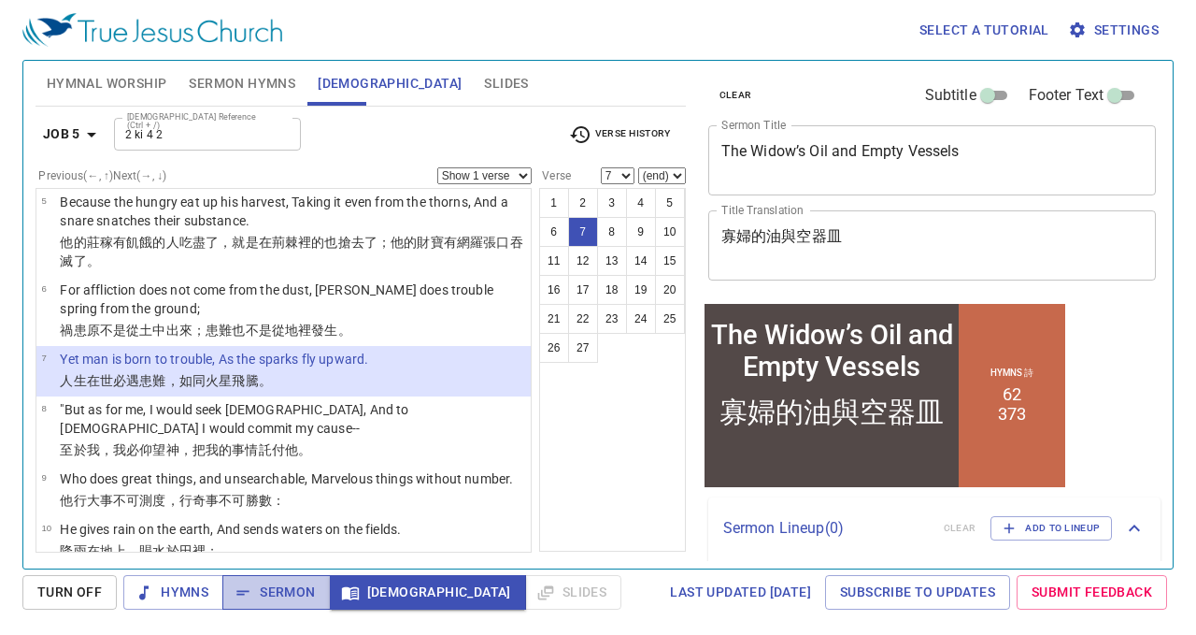
click at [286, 587] on span "Sermon" at bounding box center [276, 591] width 78 height 23
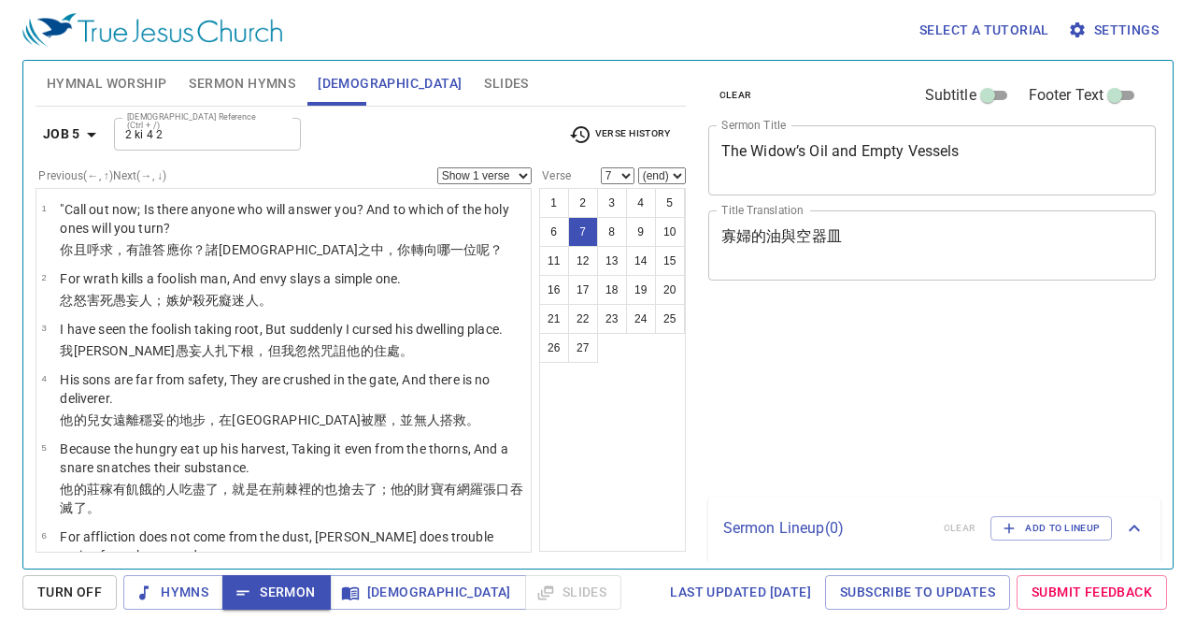
select select "7"
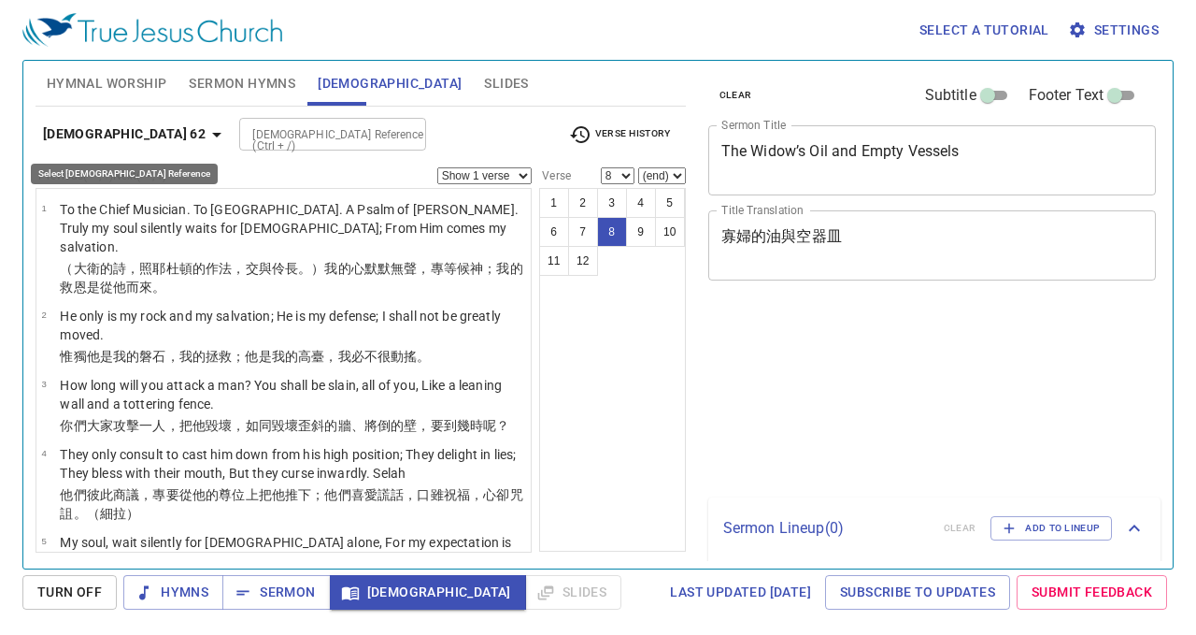
select select "8"
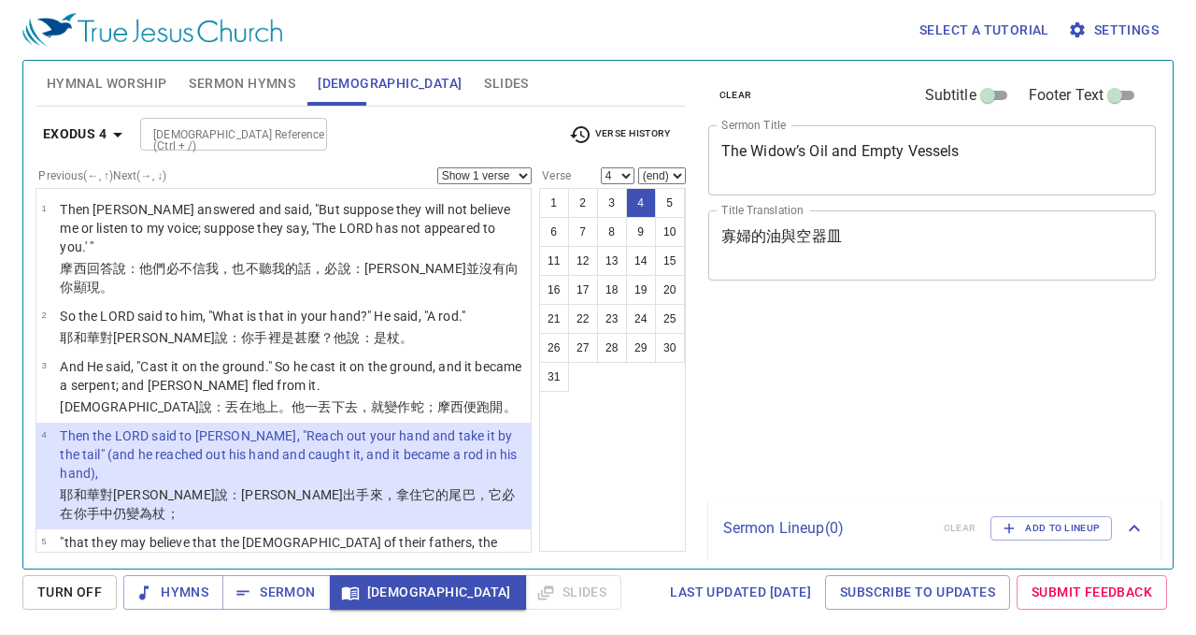
select select "4"
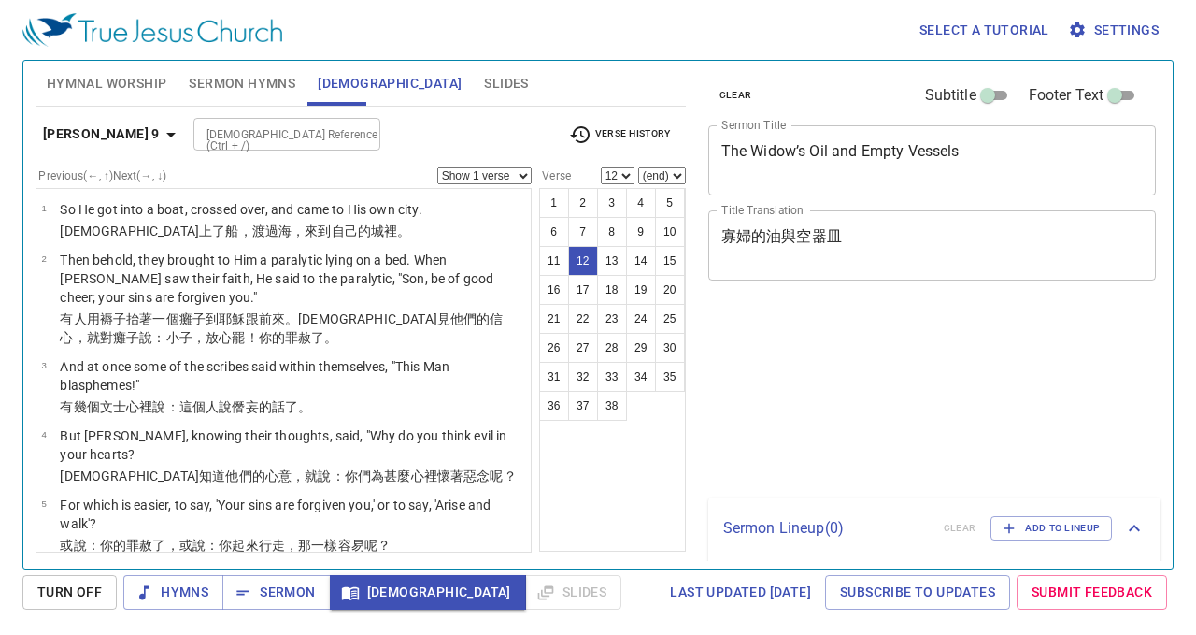
select select "12"
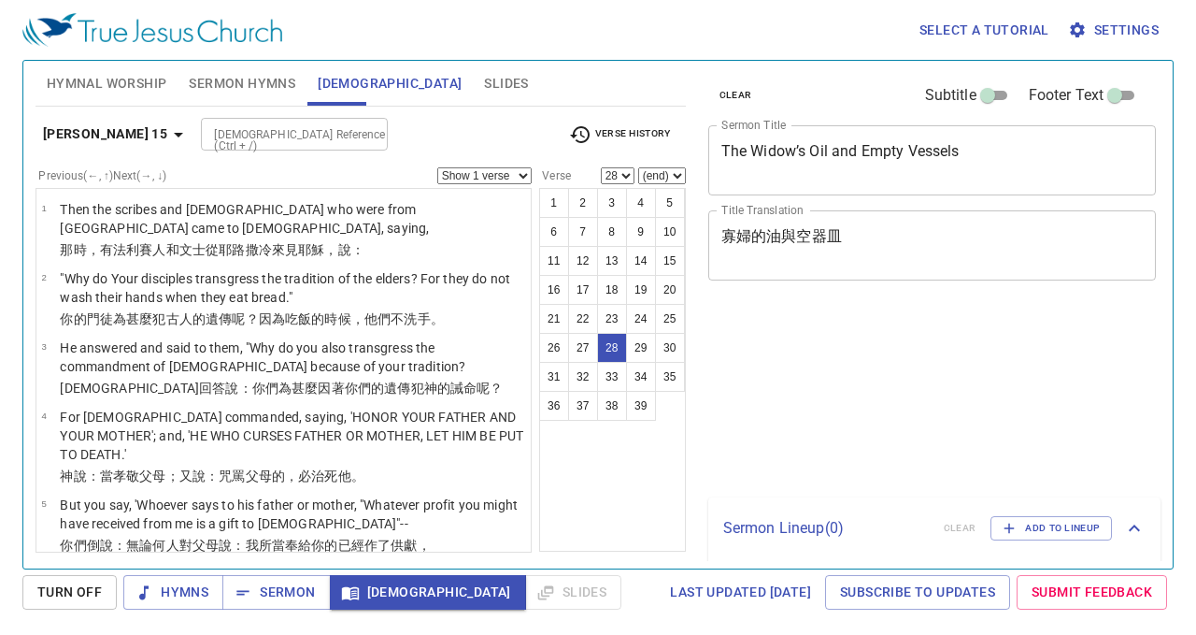
select select "28"
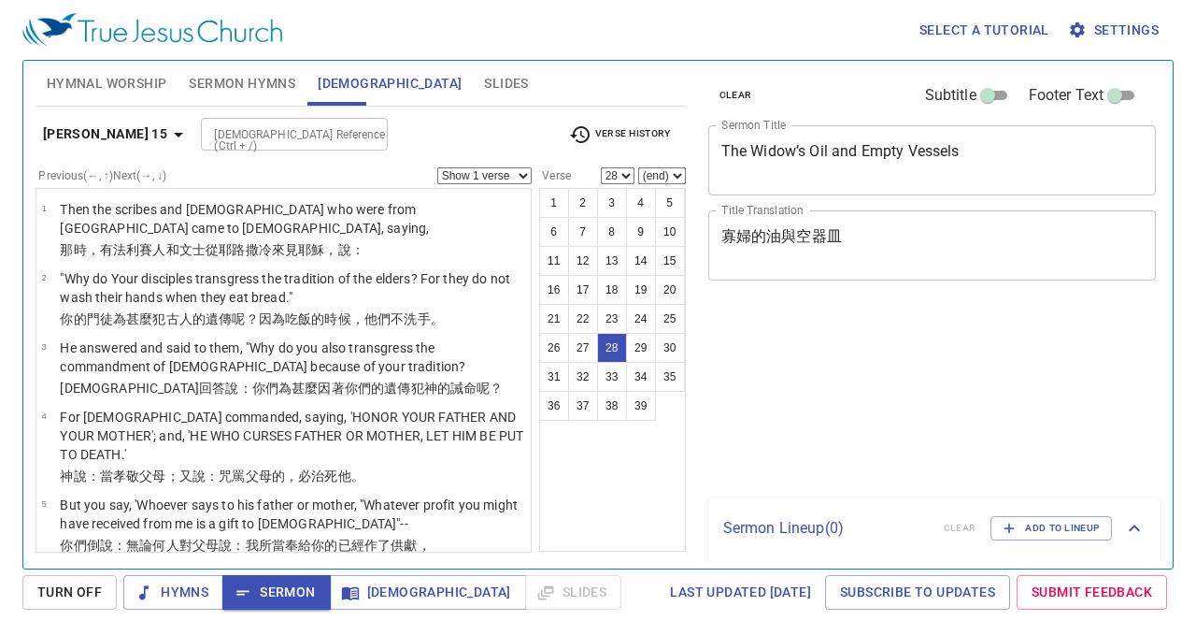
select select "28"
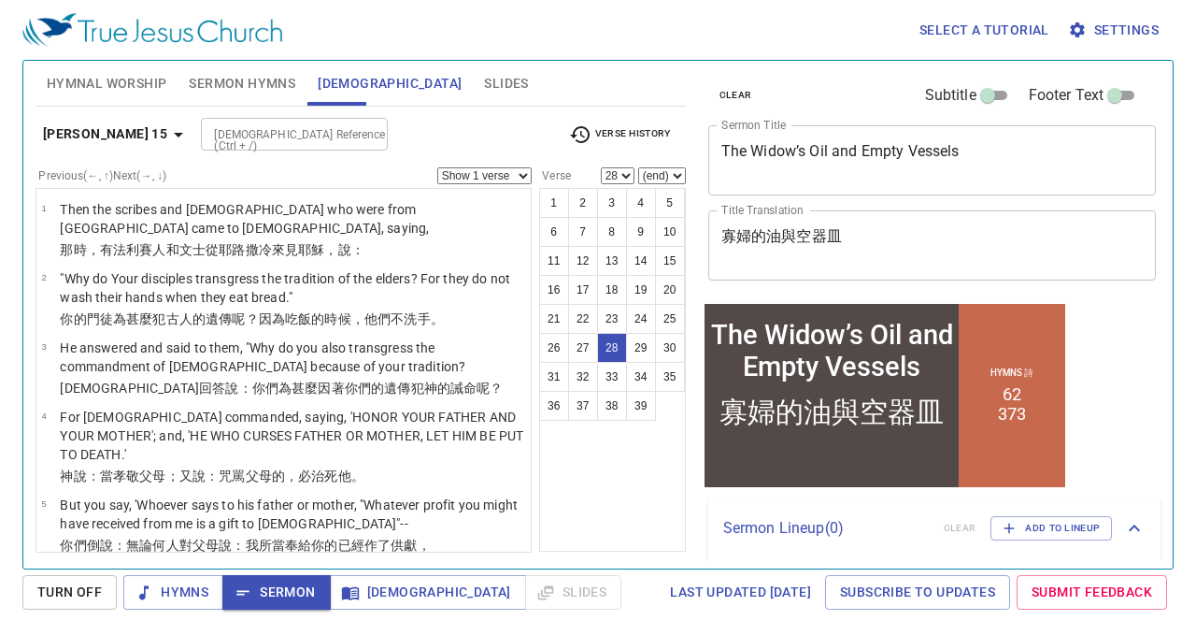
scroll to position [1736, 0]
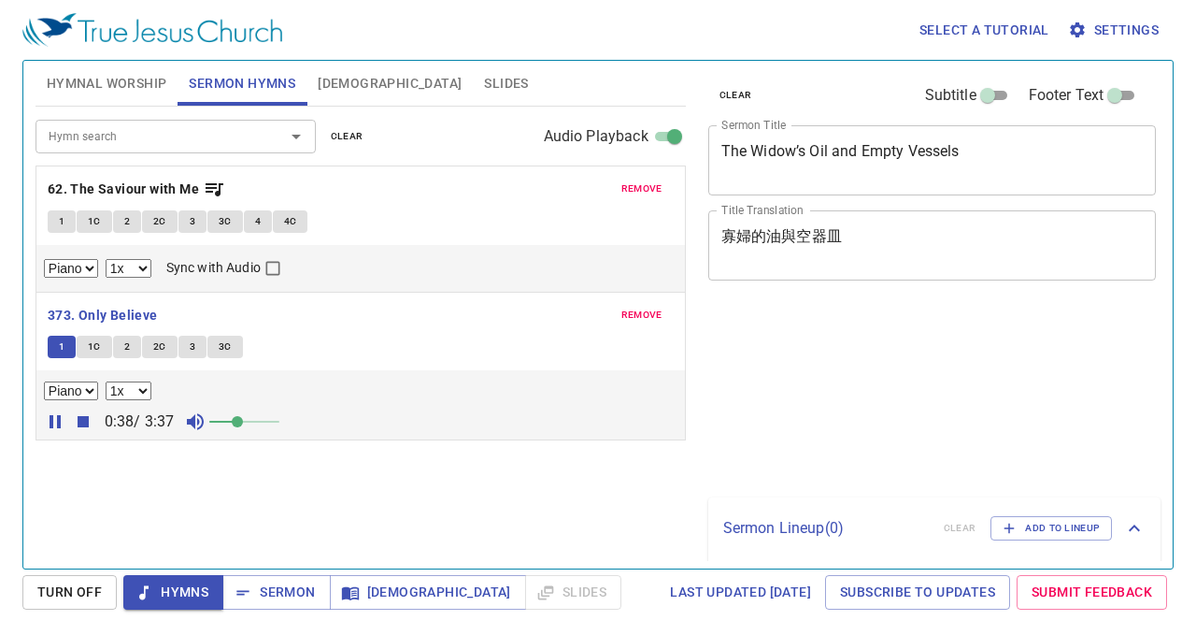
select select "1"
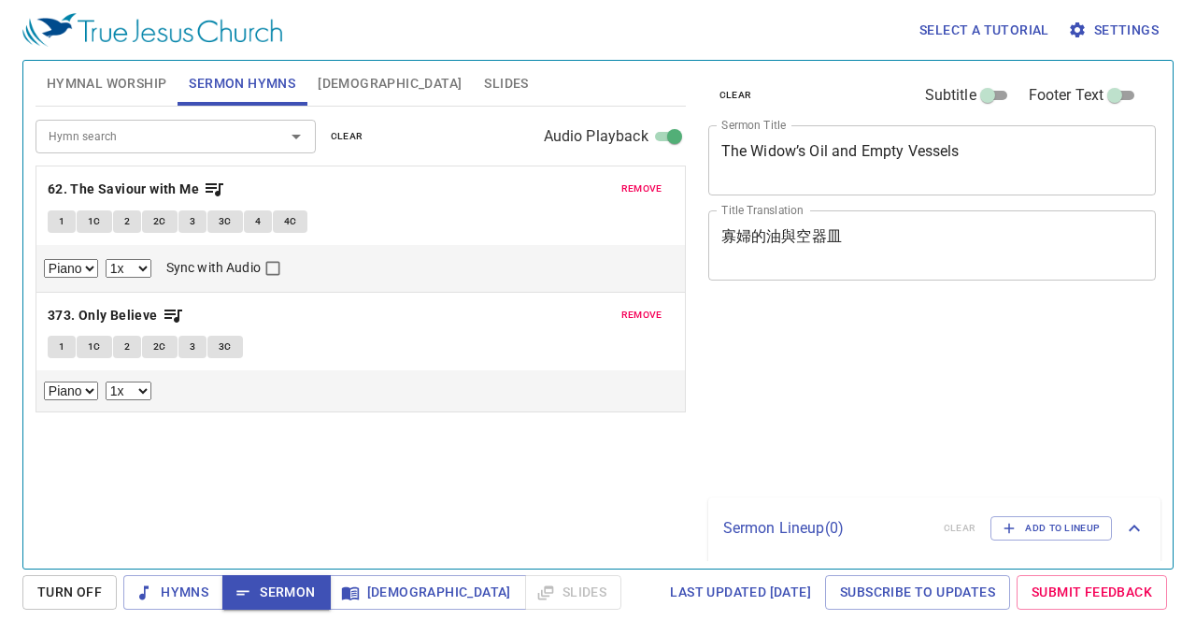
select select "1"
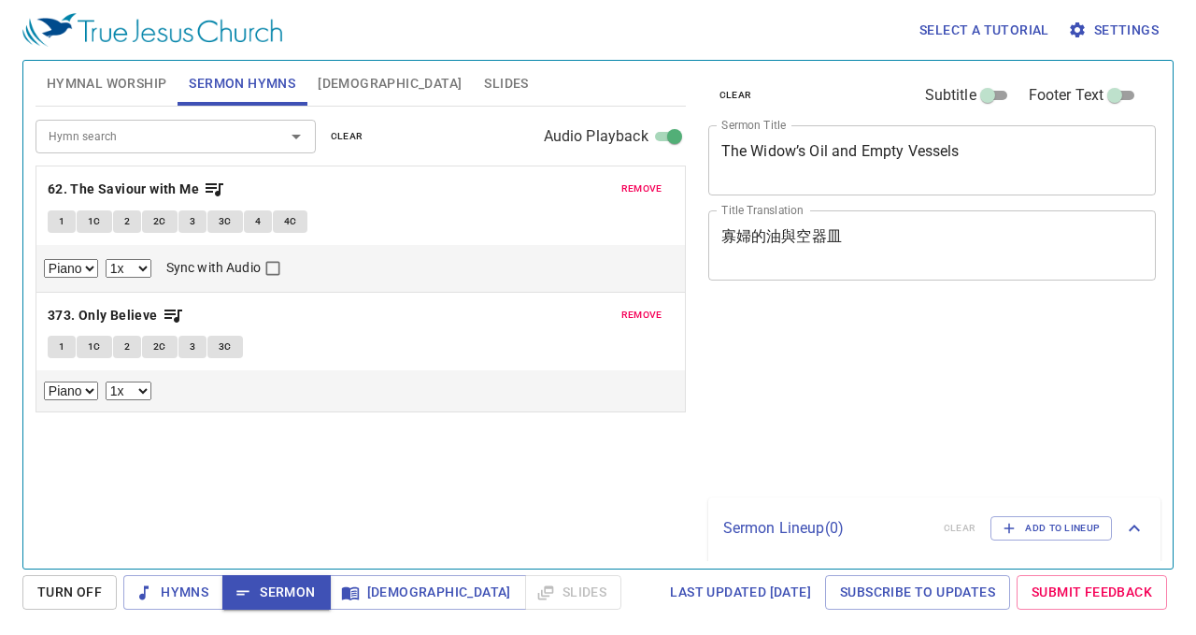
select select "1"
